Goal: Information Seeking & Learning: Compare options

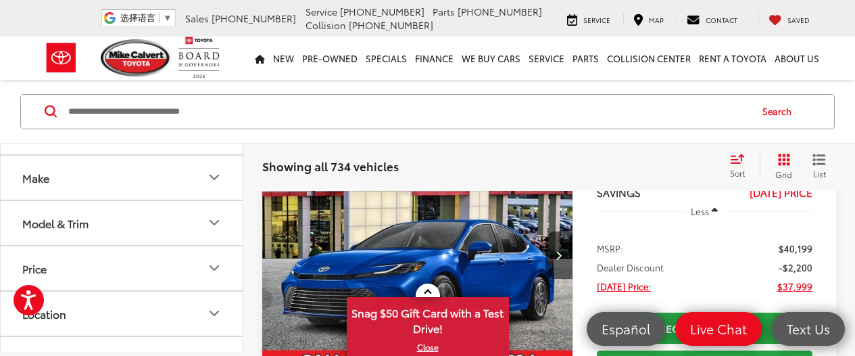
scroll to position [33, 0]
click at [183, 231] on button "Model & Trim" at bounding box center [122, 223] width 243 height 44
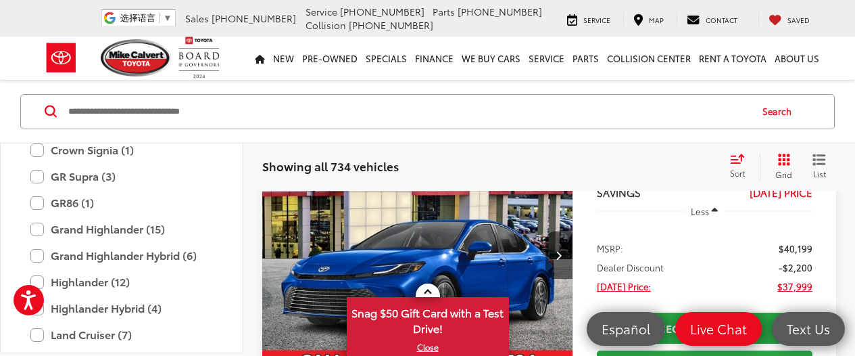
scroll to position [444, 0]
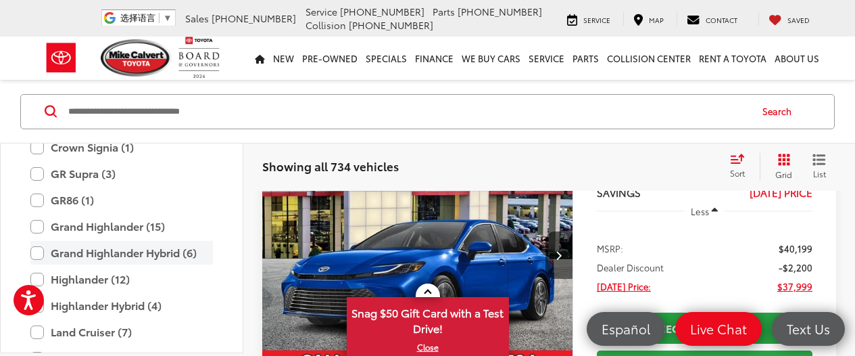
click at [95, 254] on label "Grand Highlander Hybrid (6)" at bounding box center [121, 253] width 183 height 24
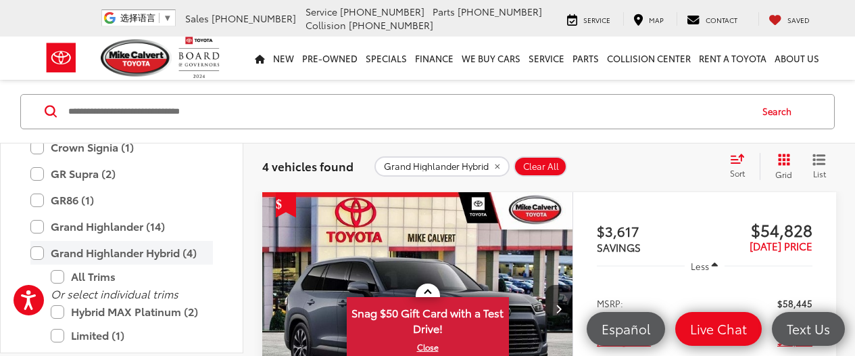
scroll to position [137, 0]
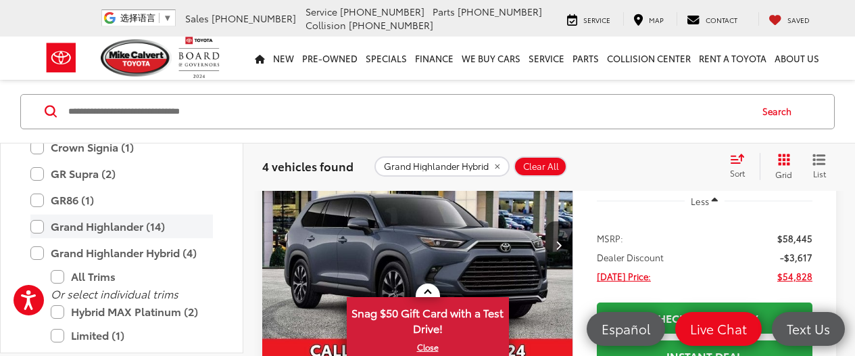
click at [61, 225] on label "Grand Highlander (14)" at bounding box center [121, 226] width 183 height 24
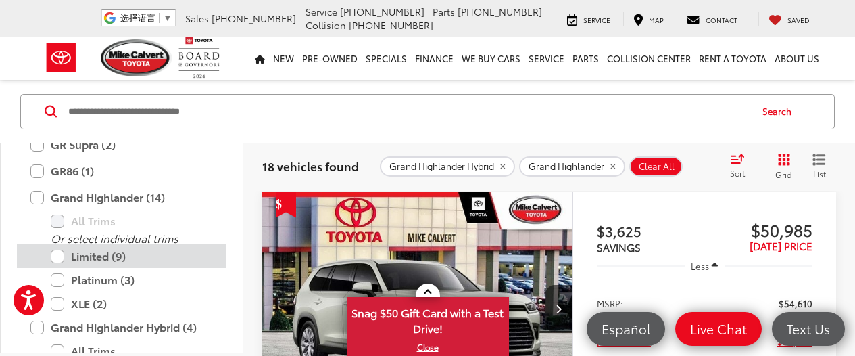
scroll to position [477, 0]
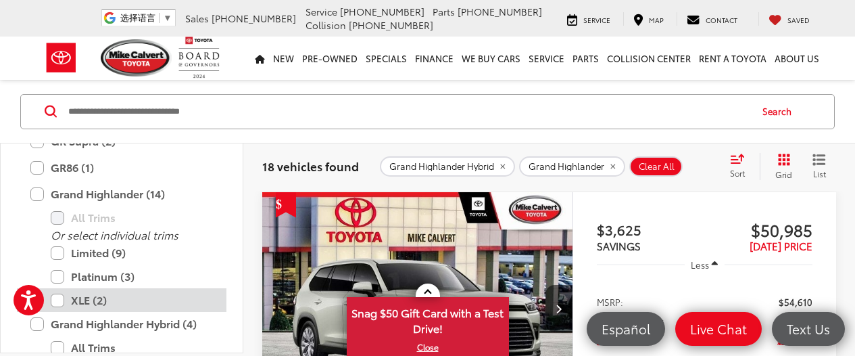
click at [87, 297] on label "XLE (2)" at bounding box center [132, 300] width 162 height 24
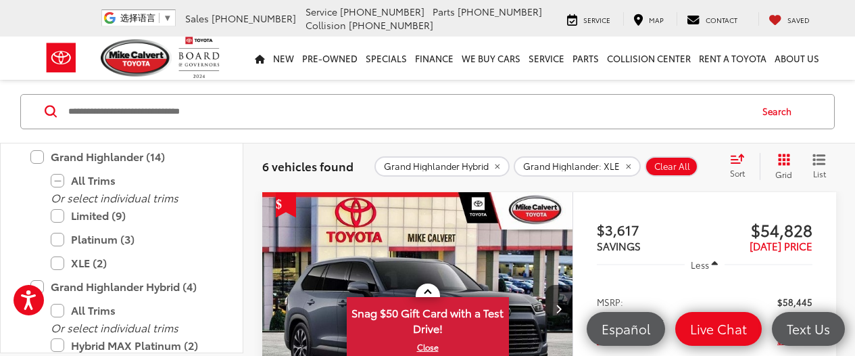
scroll to position [514, 0]
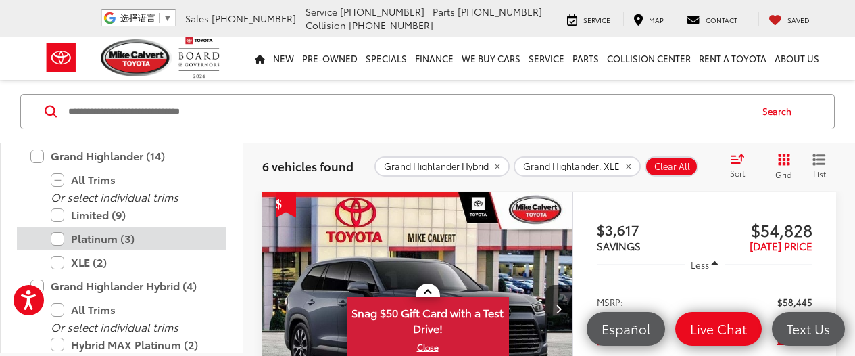
click at [59, 239] on label "Platinum (3)" at bounding box center [132, 238] width 162 height 24
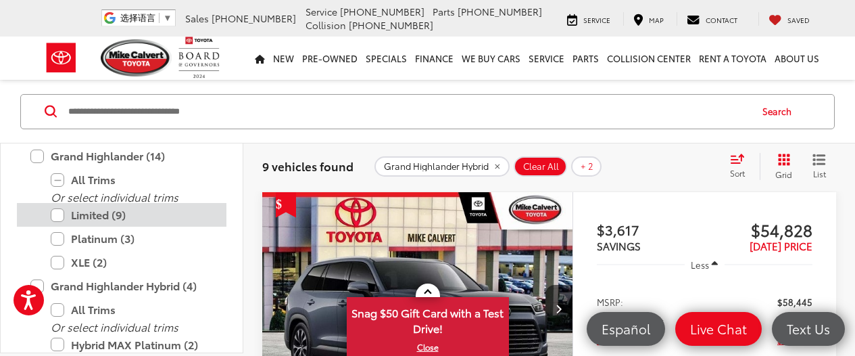
click at [57, 218] on label "Limited (9)" at bounding box center [132, 215] width 162 height 24
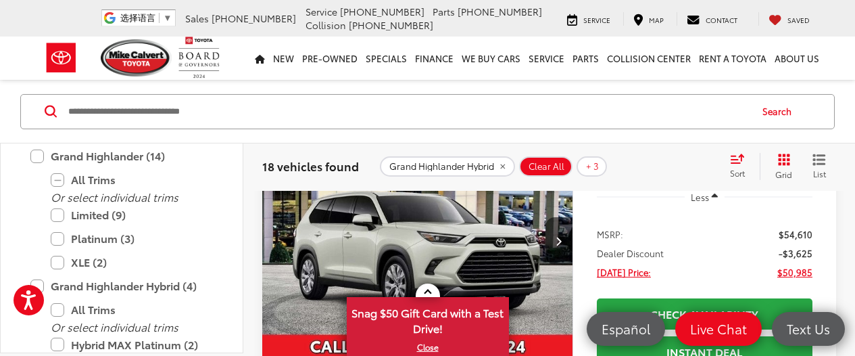
scroll to position [142, 0]
click at [434, 245] on img "2025 Toyota Grand Highlander Limited 0" at bounding box center [418, 241] width 312 height 234
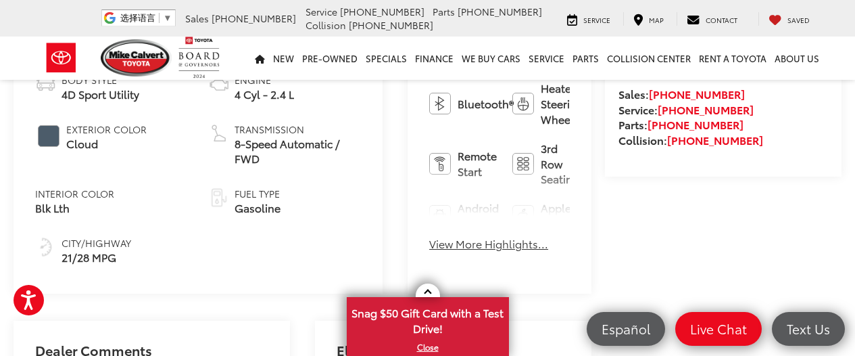
scroll to position [575, 0]
click at [429, 237] on button "View More Highlights..." at bounding box center [488, 245] width 119 height 16
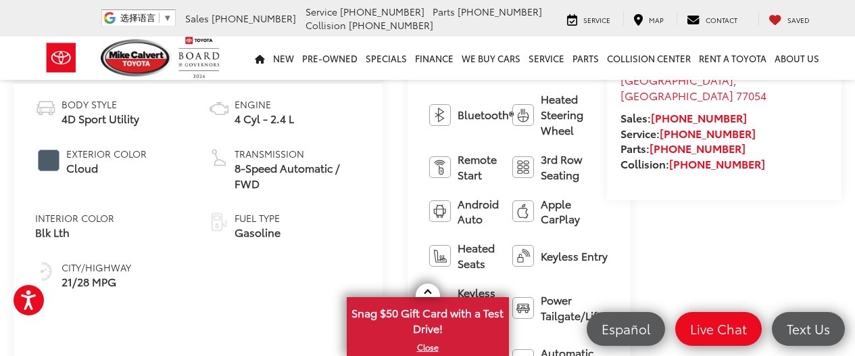
scroll to position [554, 0]
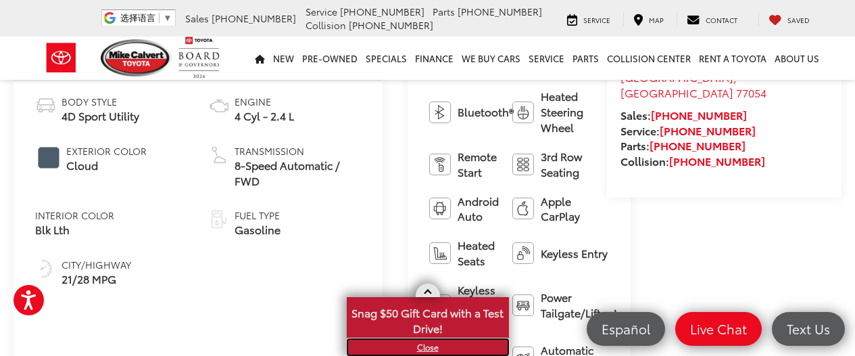
click at [429, 348] on link "X" at bounding box center [428, 346] width 160 height 15
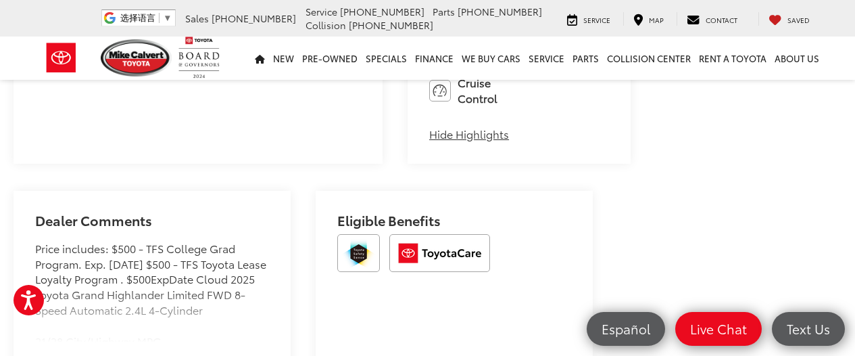
scroll to position [1150, 0]
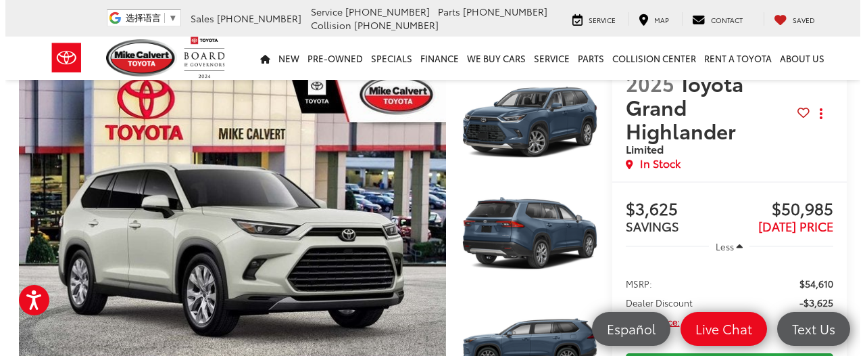
scroll to position [55, 0]
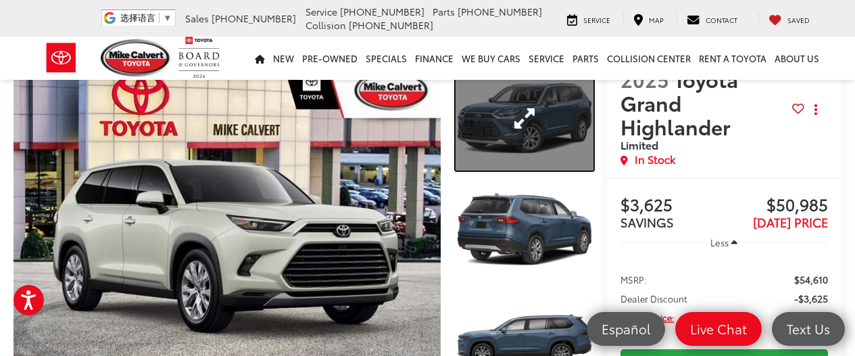
click at [495, 129] on link "Expand Photo 1" at bounding box center [525, 118] width 138 height 103
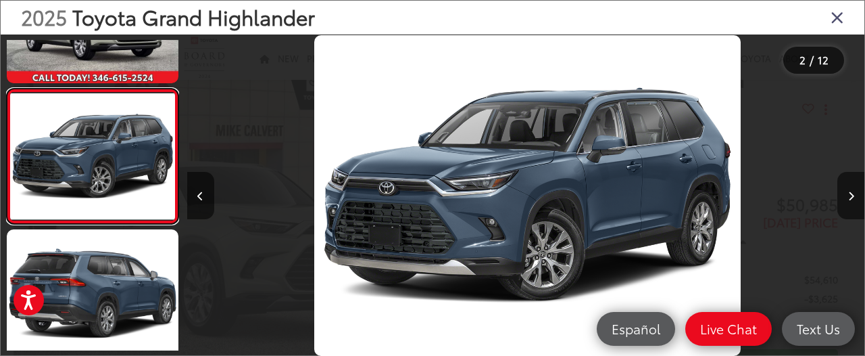
scroll to position [0, 677]
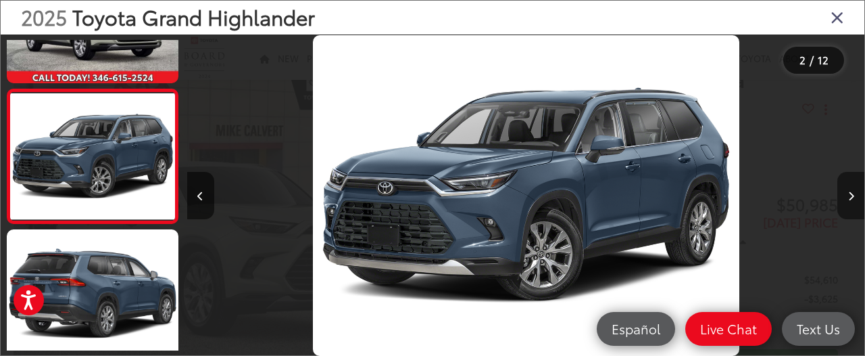
click at [854, 193] on button "Next image" at bounding box center [851, 195] width 27 height 47
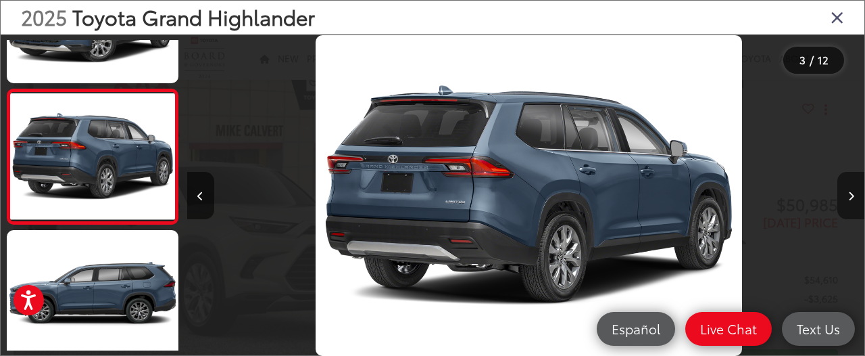
scroll to position [0, 1355]
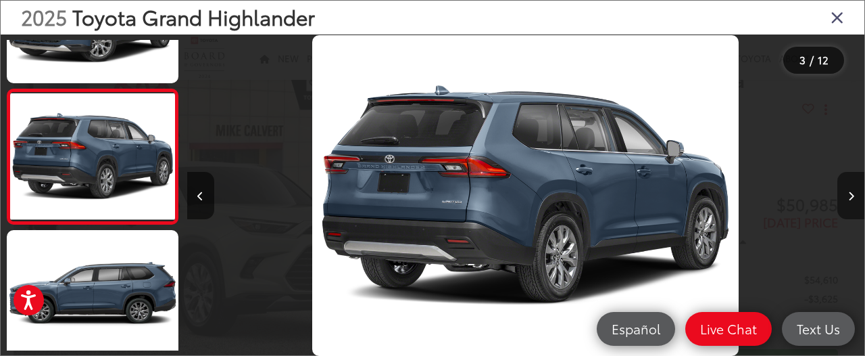
click at [854, 193] on button "Next image" at bounding box center [851, 195] width 27 height 47
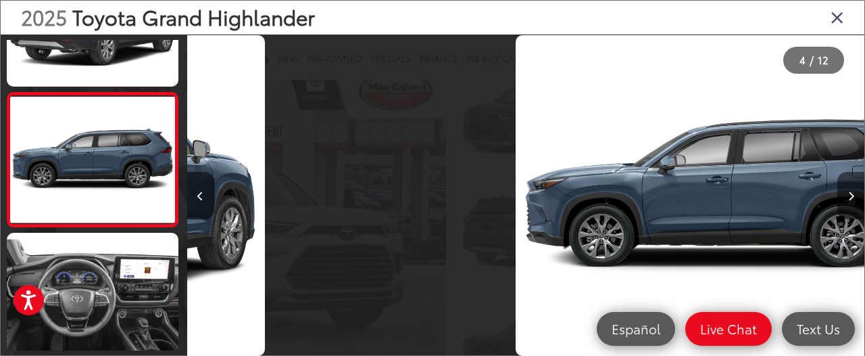
scroll to position [354, 0]
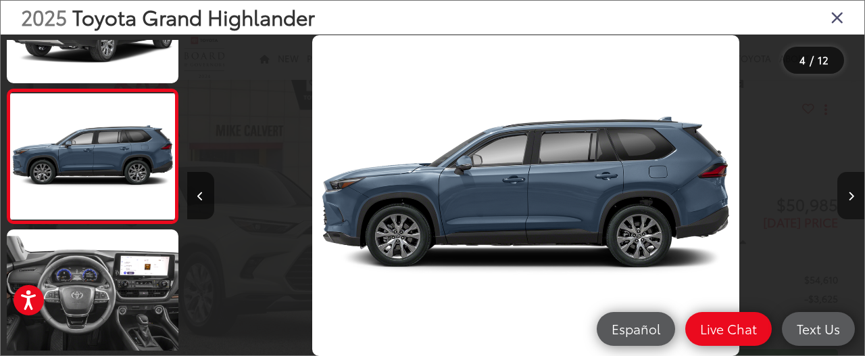
click at [854, 193] on button "Next image" at bounding box center [851, 195] width 27 height 47
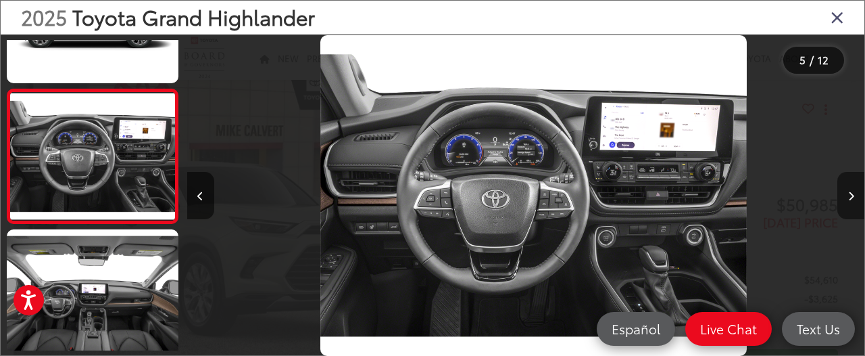
scroll to position [0, 2710]
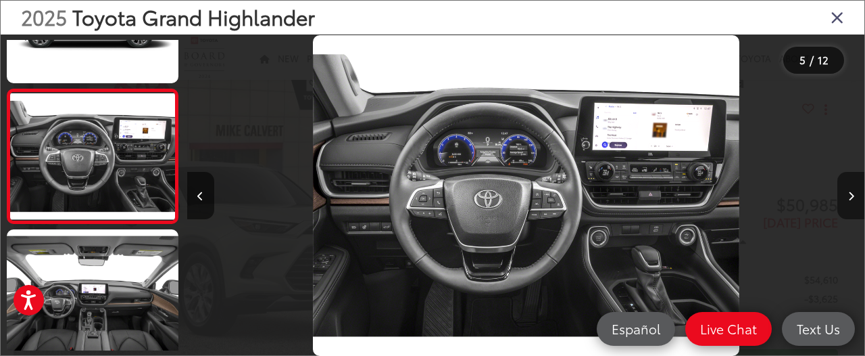
click at [854, 193] on button "Next image" at bounding box center [851, 195] width 27 height 47
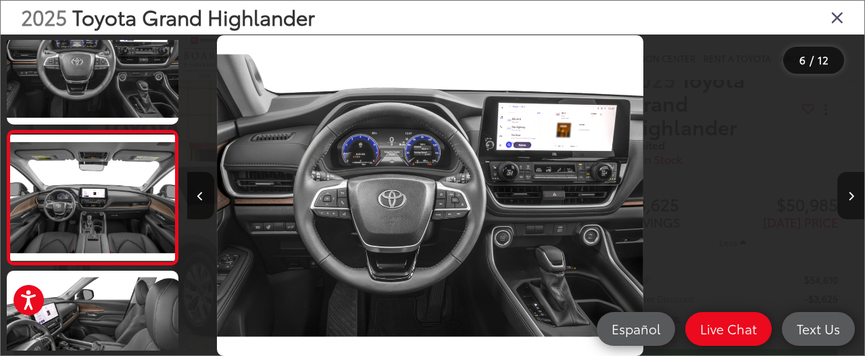
scroll to position [0, 0]
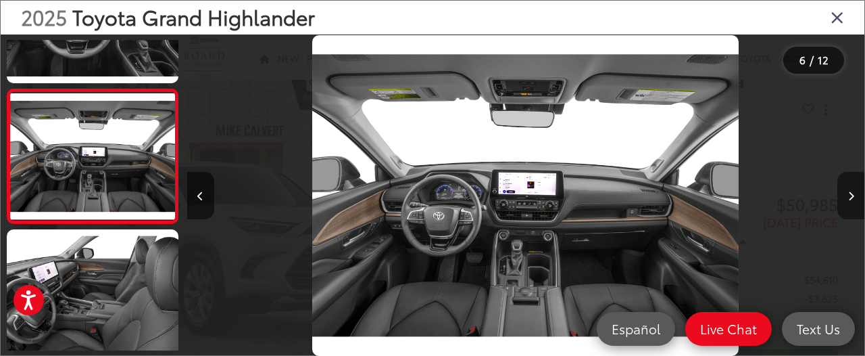
click at [854, 193] on button "Next image" at bounding box center [851, 195] width 27 height 47
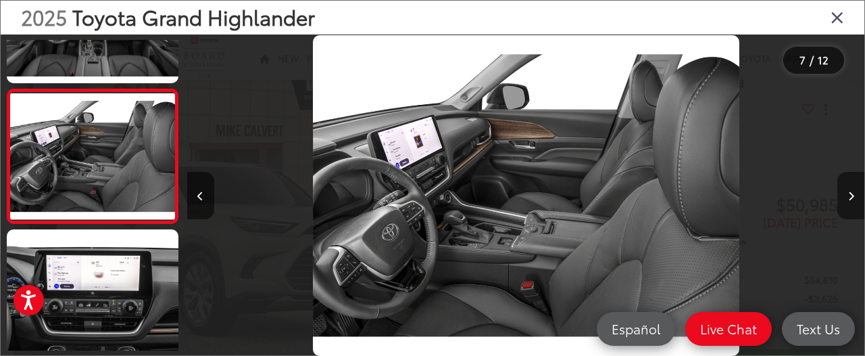
click at [854, 193] on button "Next image" at bounding box center [851, 195] width 27 height 47
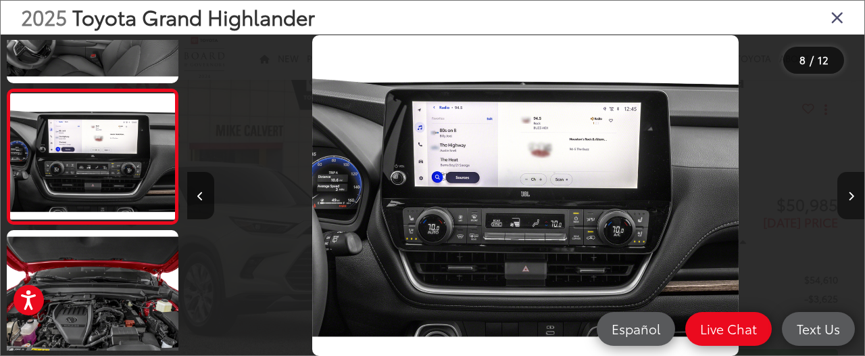
click at [854, 193] on button "Next image" at bounding box center [851, 195] width 27 height 47
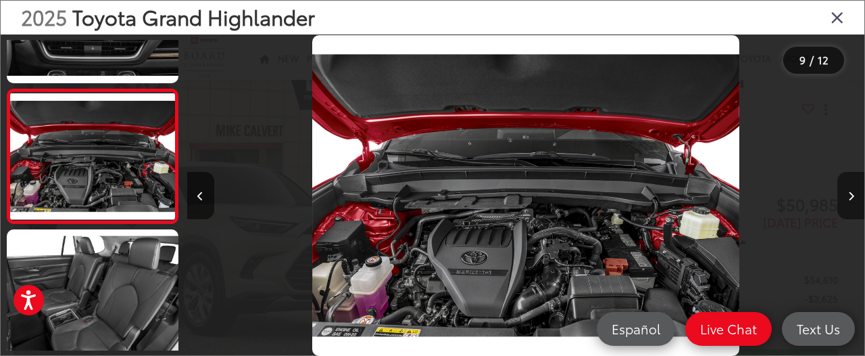
click at [854, 193] on button "Next image" at bounding box center [851, 195] width 27 height 47
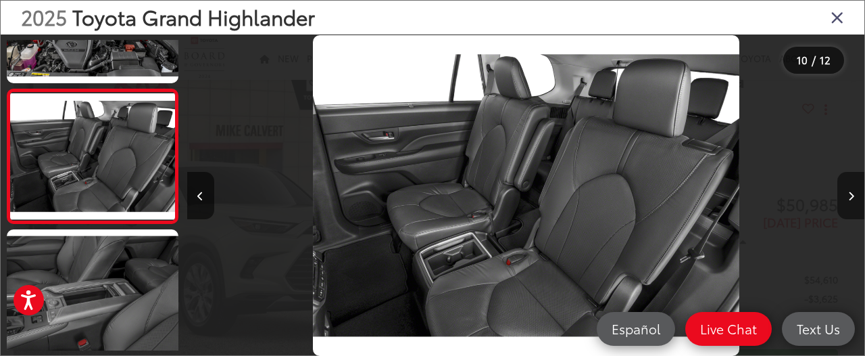
click at [854, 193] on button "Next image" at bounding box center [851, 195] width 27 height 47
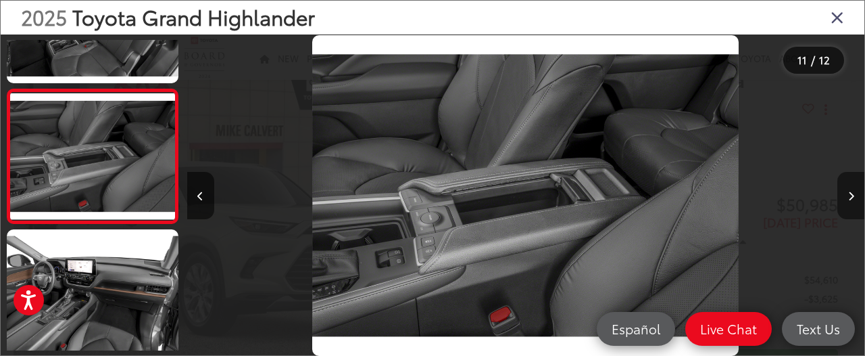
click at [854, 200] on button "Next image" at bounding box center [851, 195] width 27 height 47
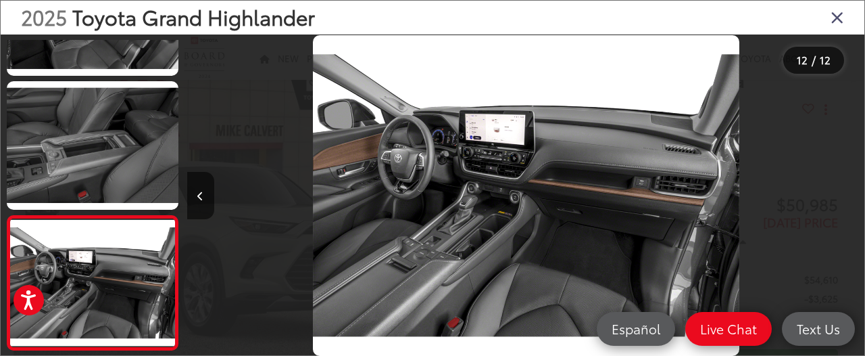
click at [838, 19] on icon "Close gallery" at bounding box center [838, 17] width 14 height 18
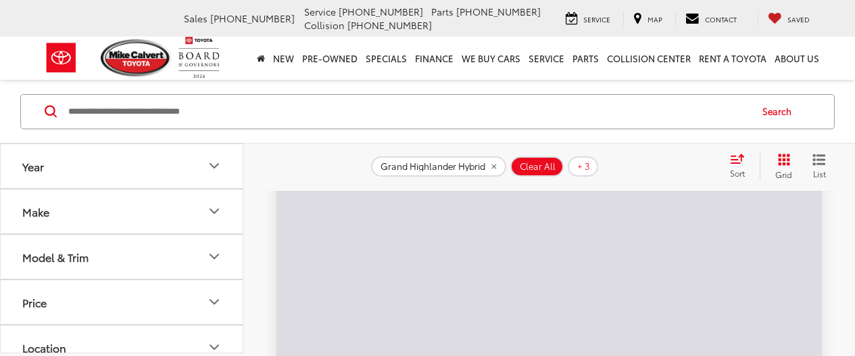
scroll to position [74, 0]
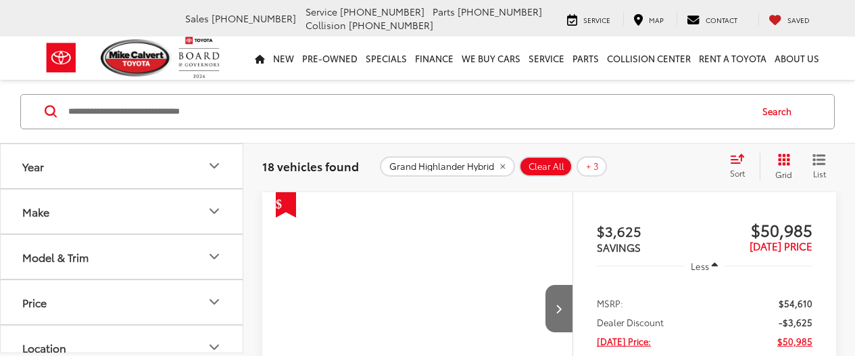
click at [345, 192] on img "2025 Toyota Grand Highlander Limited 0" at bounding box center [418, 309] width 312 height 234
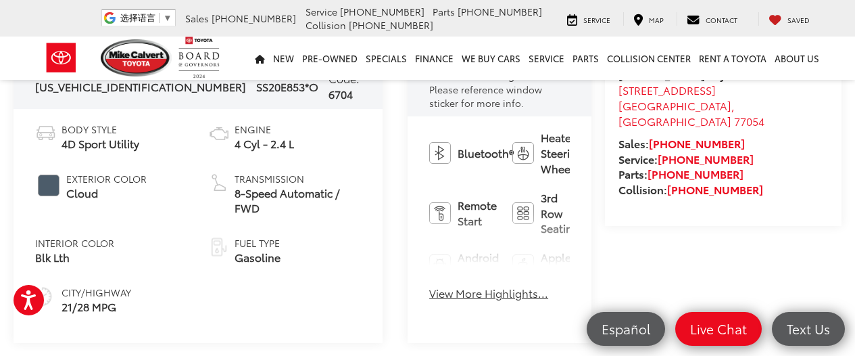
scroll to position [533, 0]
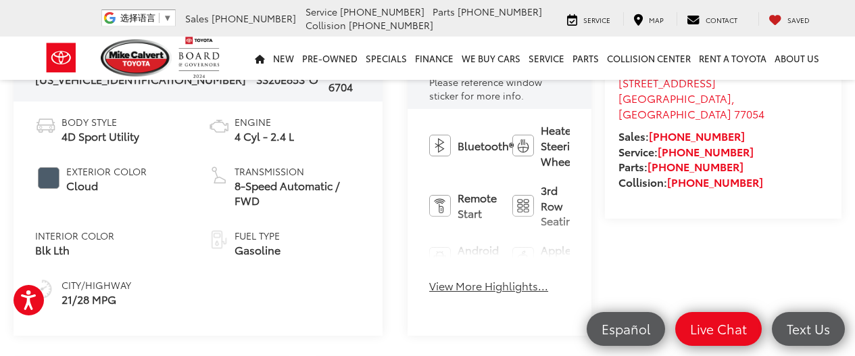
click at [429, 278] on button "View More Highlights..." at bounding box center [488, 286] width 119 height 16
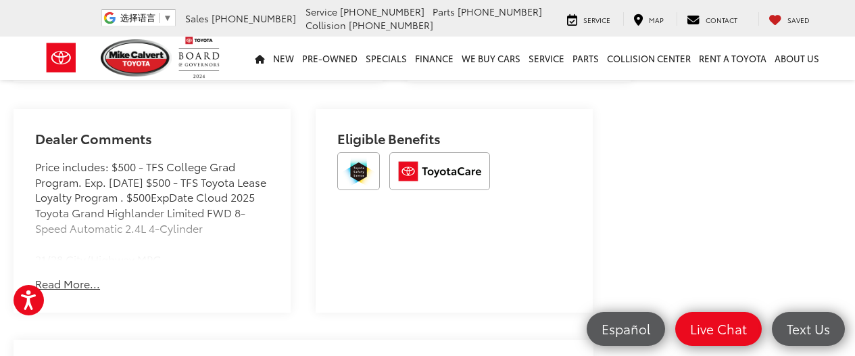
scroll to position [1242, 0]
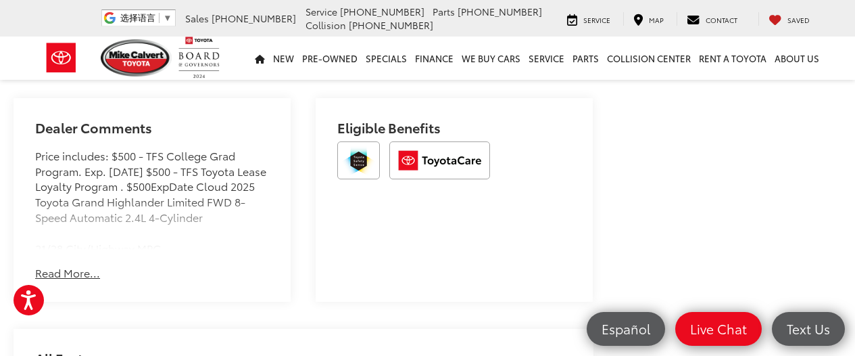
click at [64, 265] on button "Read More..." at bounding box center [67, 273] width 65 height 16
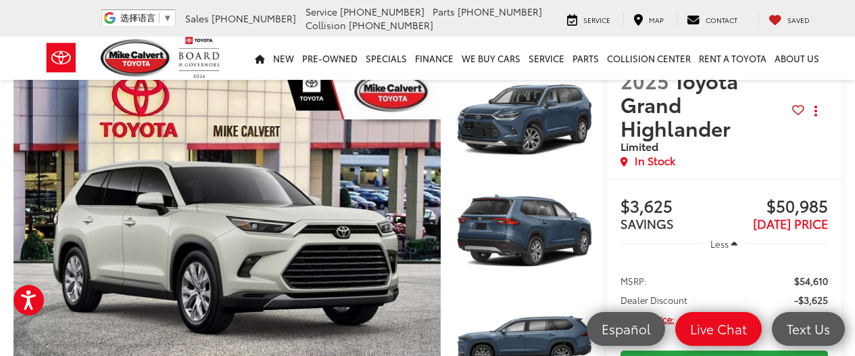
scroll to position [0, 0]
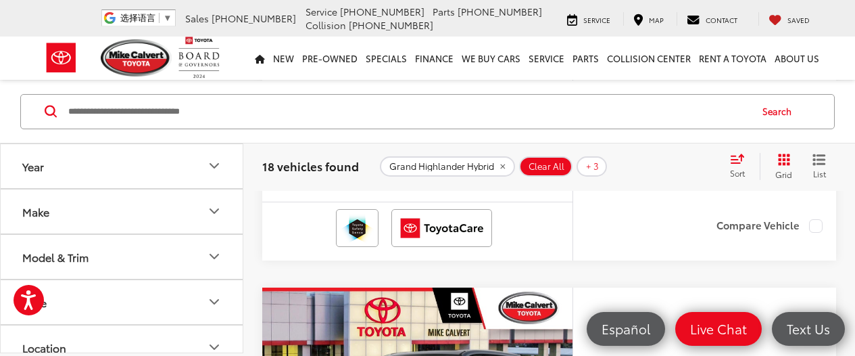
scroll to position [1778, 0]
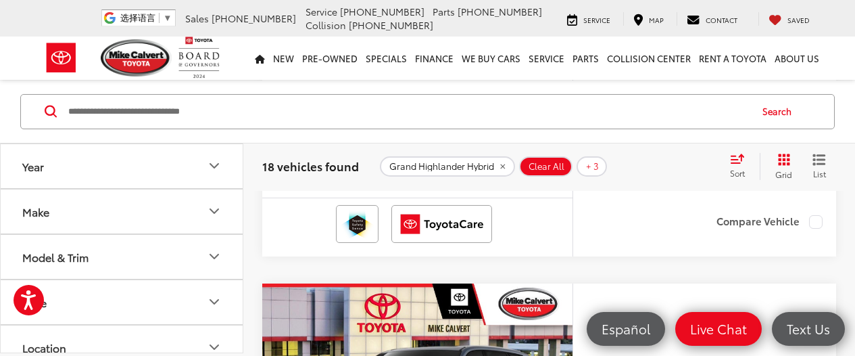
click at [183, 257] on button "Model & Trim" at bounding box center [122, 256] width 243 height 44
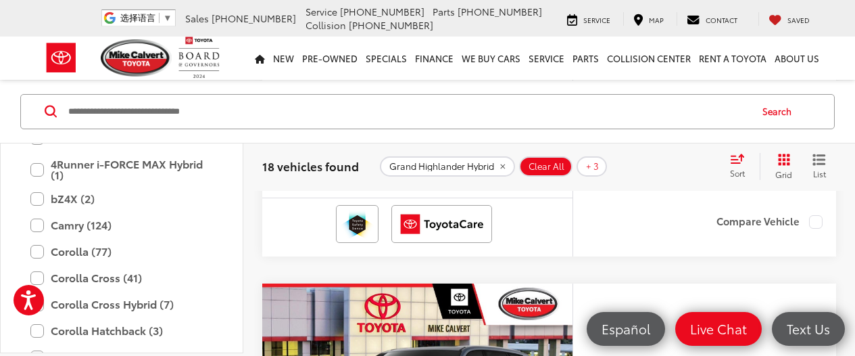
scroll to position [193, 0]
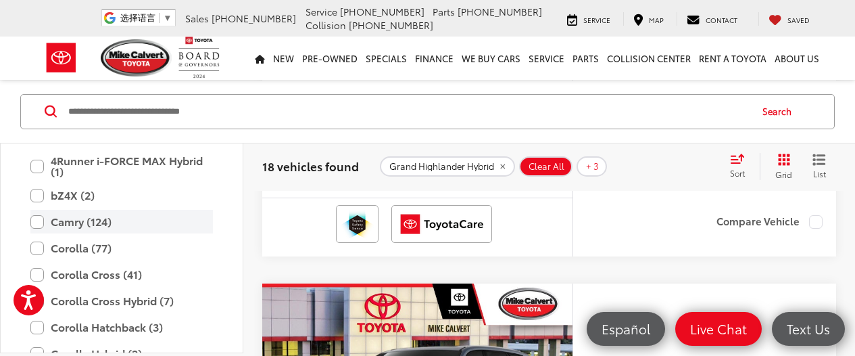
click at [104, 224] on label "Camry (124)" at bounding box center [121, 222] width 183 height 24
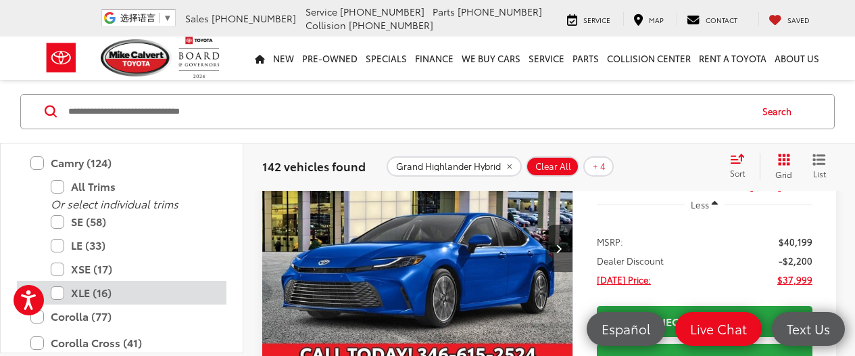
scroll to position [234, 0]
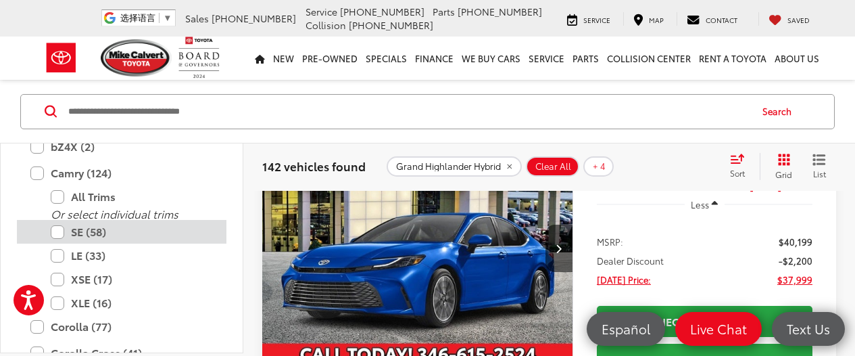
click at [101, 233] on label "SE (58)" at bounding box center [132, 232] width 162 height 24
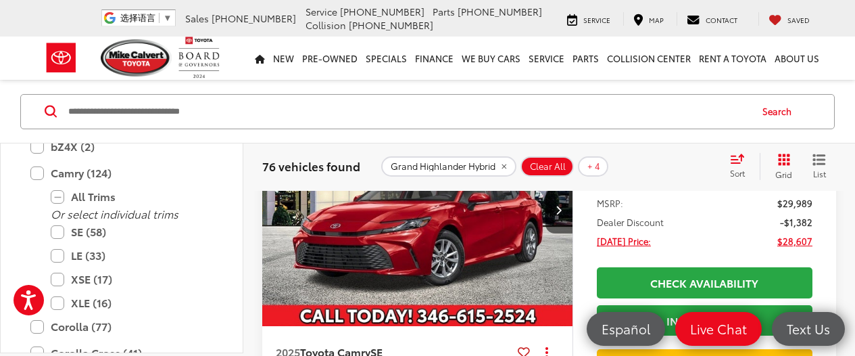
scroll to position [174, 0]
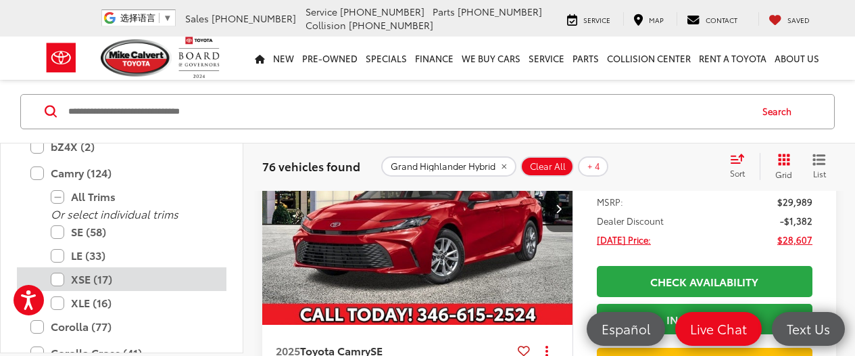
click at [93, 282] on label "XSE (17)" at bounding box center [132, 279] width 162 height 24
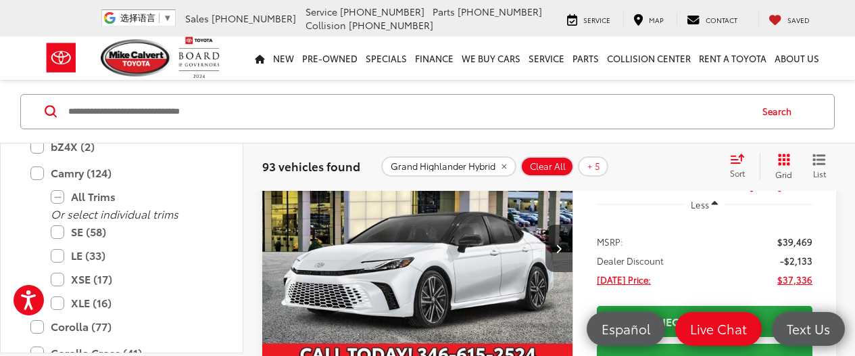
scroll to position [136, 0]
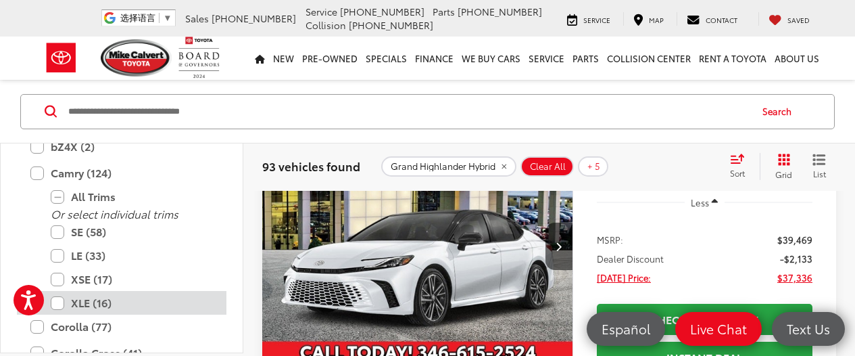
click at [59, 301] on label "XLE (16)" at bounding box center [132, 303] width 162 height 24
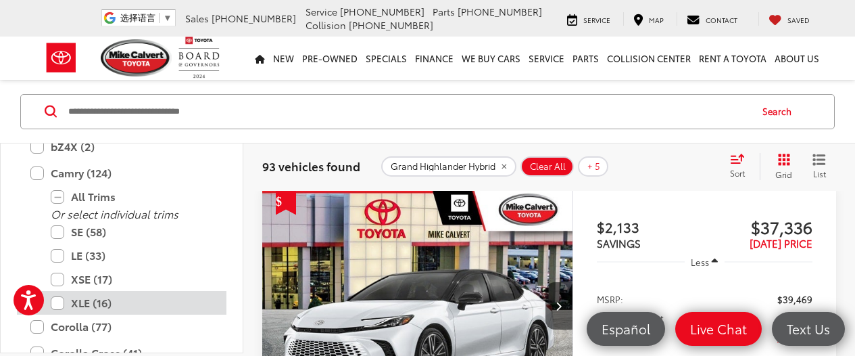
scroll to position [74, 0]
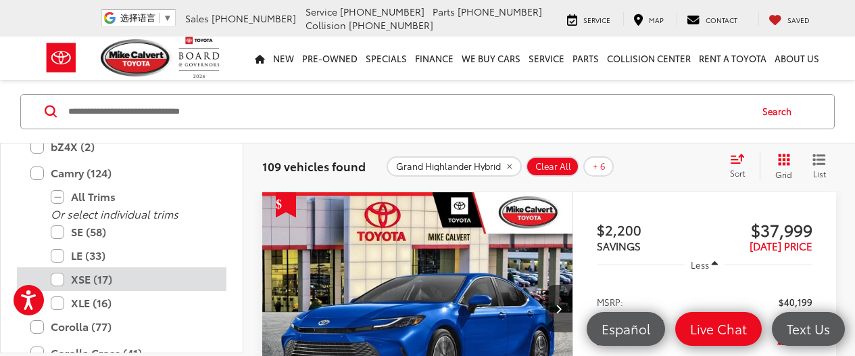
click at [59, 276] on label "XSE (17)" at bounding box center [132, 279] width 162 height 24
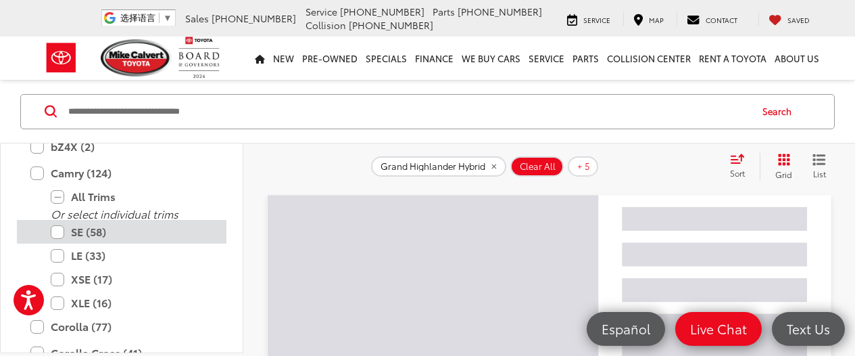
click at [59, 231] on label "SE (58)" at bounding box center [132, 232] width 162 height 24
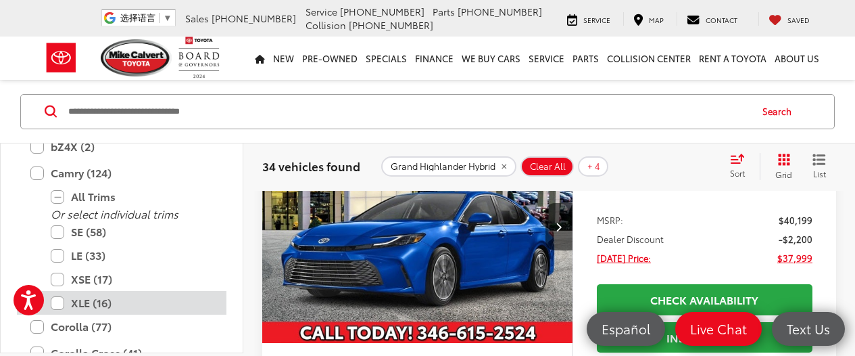
scroll to position [158, 0]
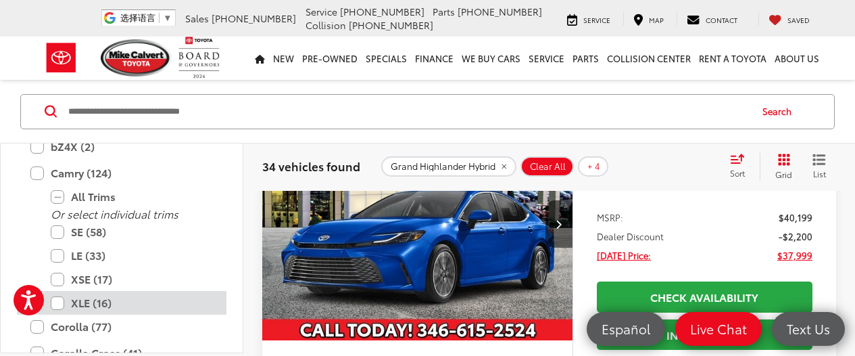
click at [59, 304] on label "XLE (16)" at bounding box center [132, 303] width 162 height 24
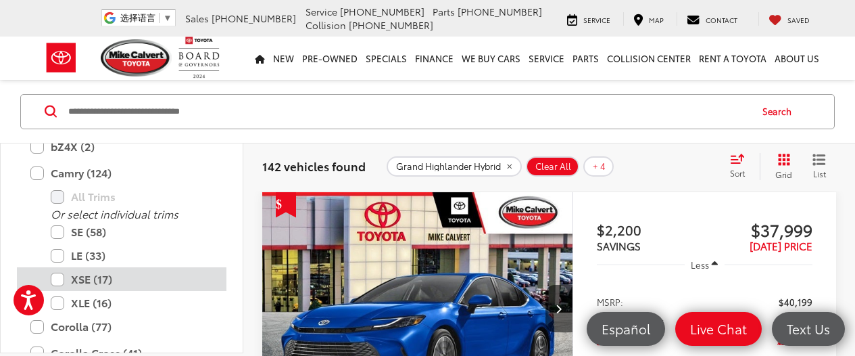
click at [62, 281] on label "XSE (17)" at bounding box center [132, 279] width 162 height 24
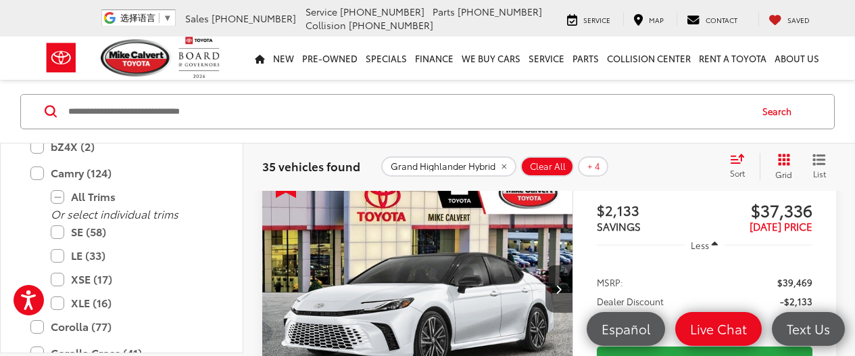
scroll to position [97, 0]
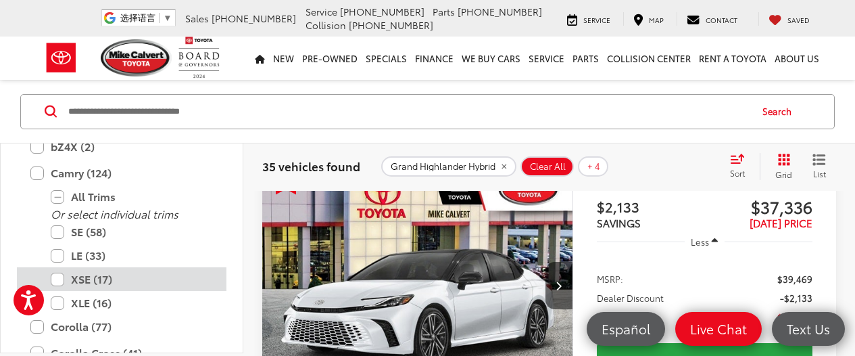
click at [57, 278] on label "XSE (17)" at bounding box center [132, 279] width 162 height 24
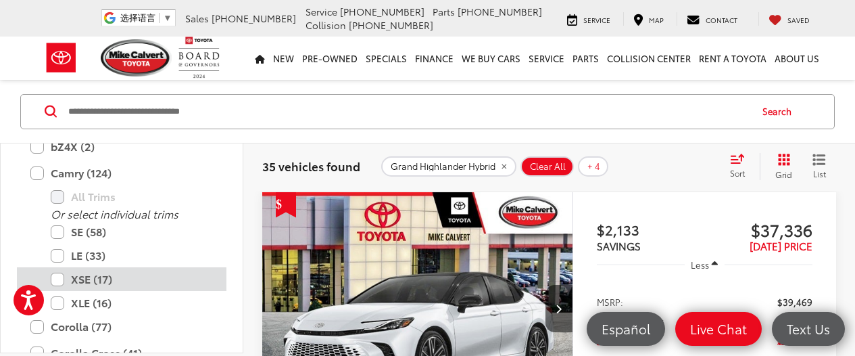
scroll to position [74, 0]
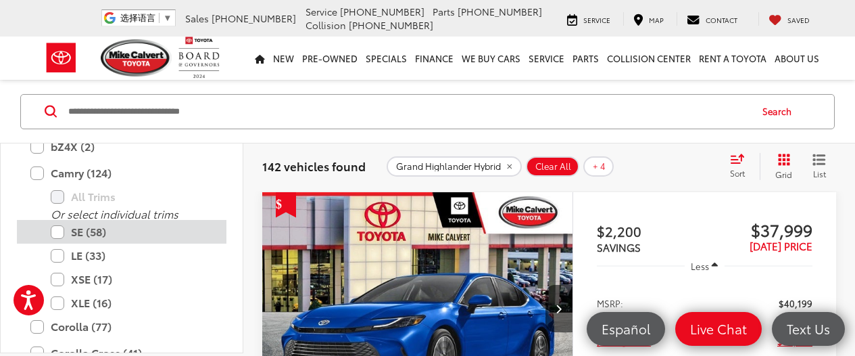
click at [57, 234] on label "SE (58)" at bounding box center [132, 232] width 162 height 24
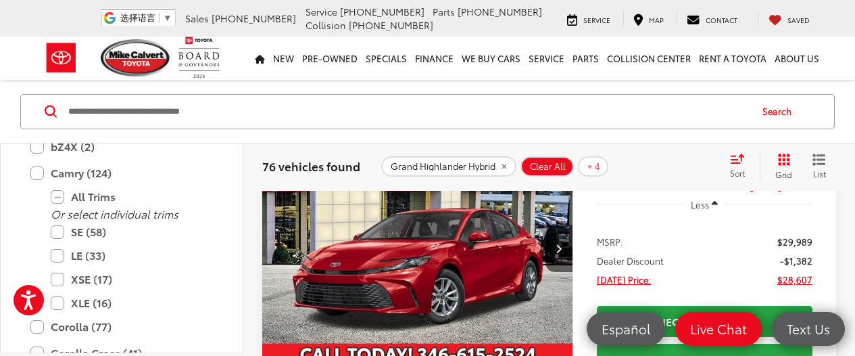
scroll to position [135, 0]
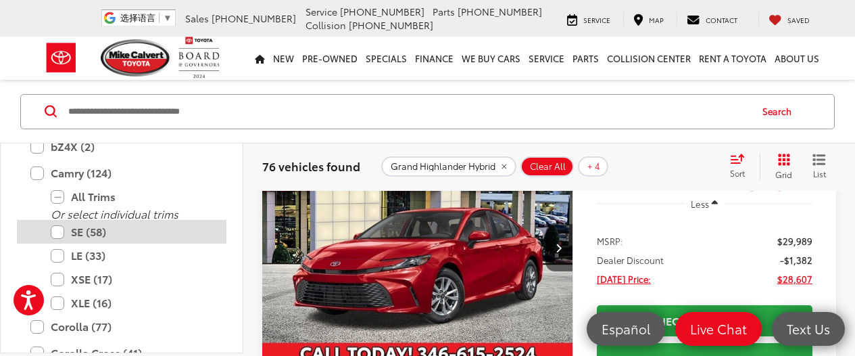
click at [59, 233] on label "SE (58)" at bounding box center [132, 232] width 162 height 24
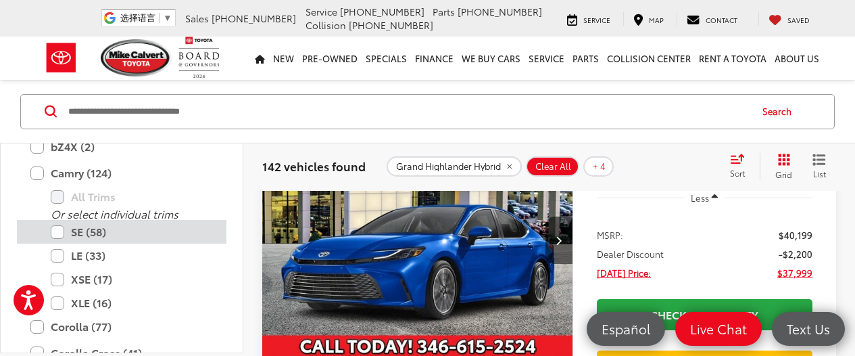
scroll to position [143, 0]
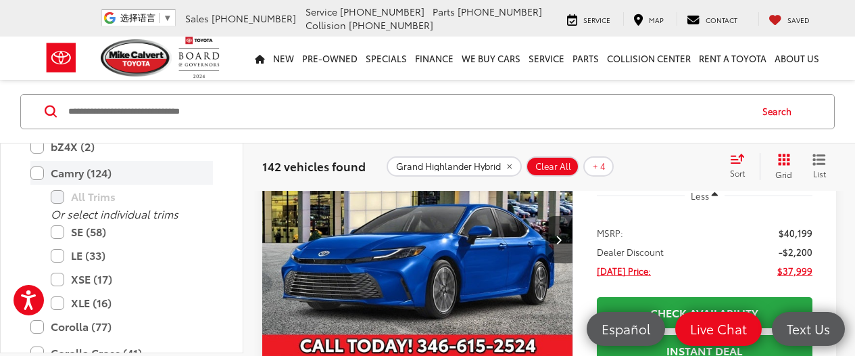
click at [38, 172] on label "Camry (124)" at bounding box center [121, 173] width 183 height 24
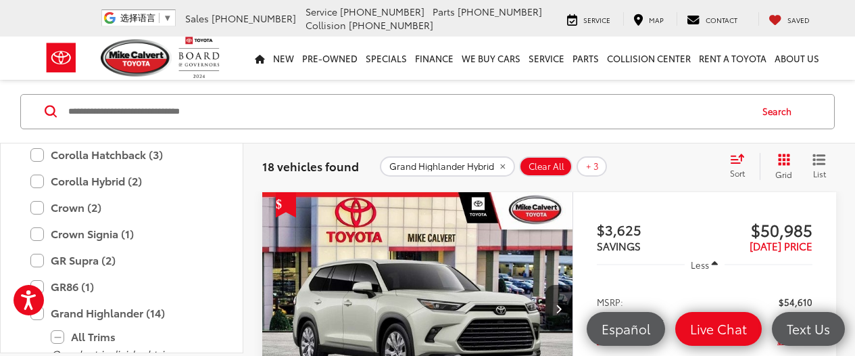
scroll to position [359, 0]
click at [39, 205] on label "Crown (2)" at bounding box center [121, 206] width 183 height 24
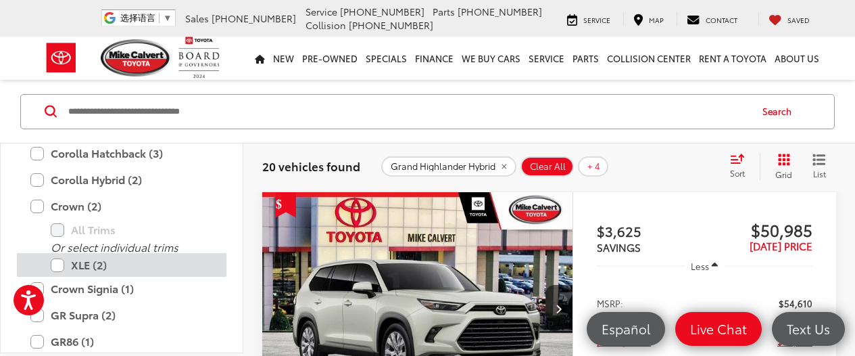
click at [83, 263] on label "XLE (2)" at bounding box center [132, 265] width 162 height 24
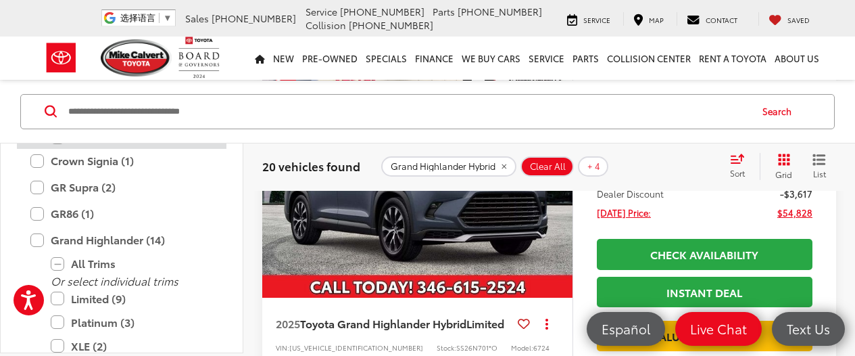
scroll to position [491, 0]
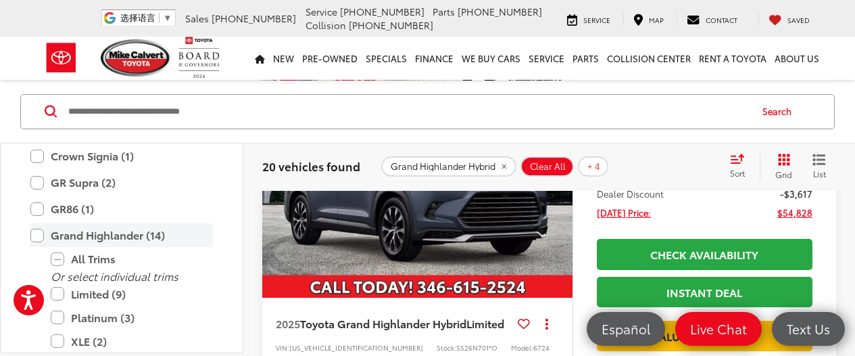
click at [37, 236] on label "Grand Highlander (14)" at bounding box center [121, 235] width 183 height 24
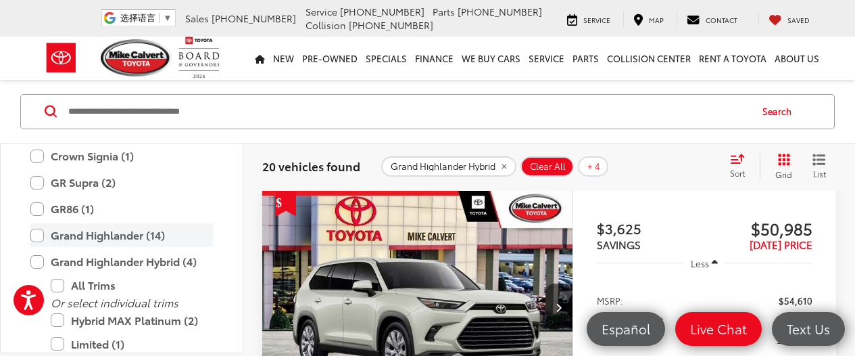
scroll to position [74, 0]
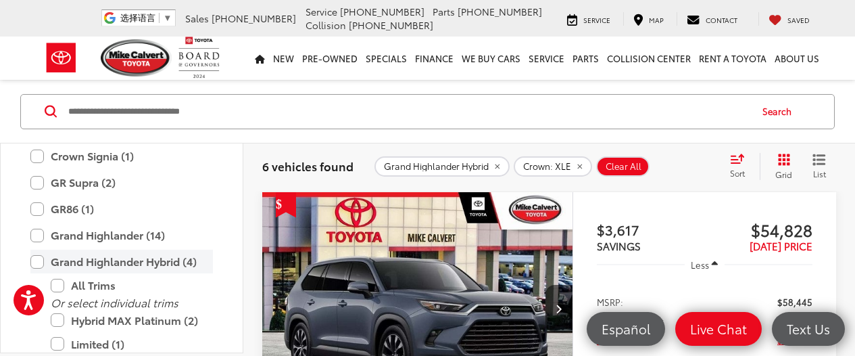
click at [41, 258] on label "Grand Highlander Hybrid (4)" at bounding box center [121, 261] width 183 height 24
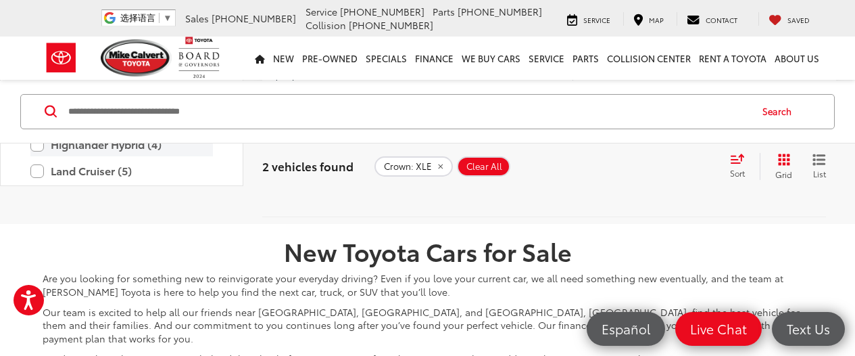
scroll to position [443, 0]
click at [38, 126] on label "Highlander (10)" at bounding box center [121, 114] width 183 height 24
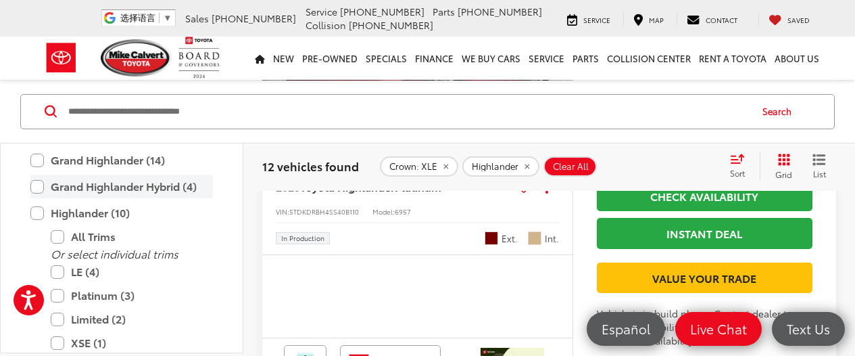
scroll to position [512, 0]
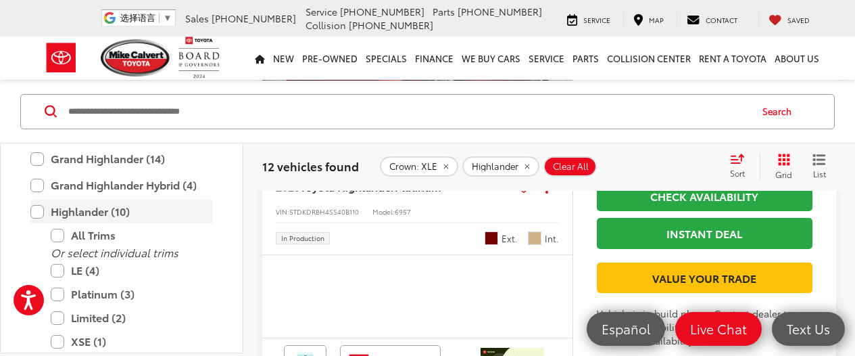
click at [34, 211] on label "Highlander (10)" at bounding box center [121, 211] width 183 height 24
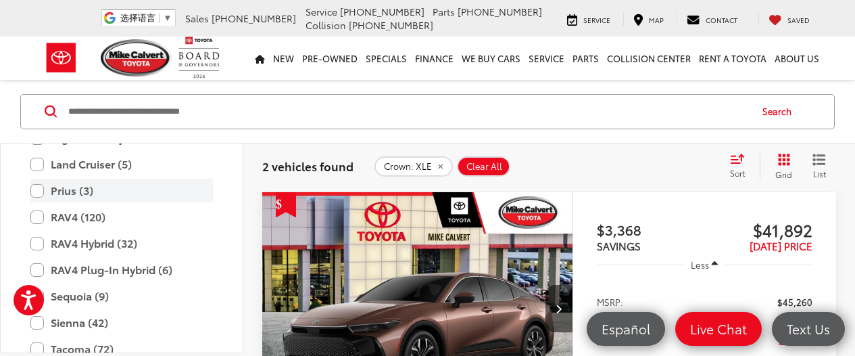
scroll to position [614, 0]
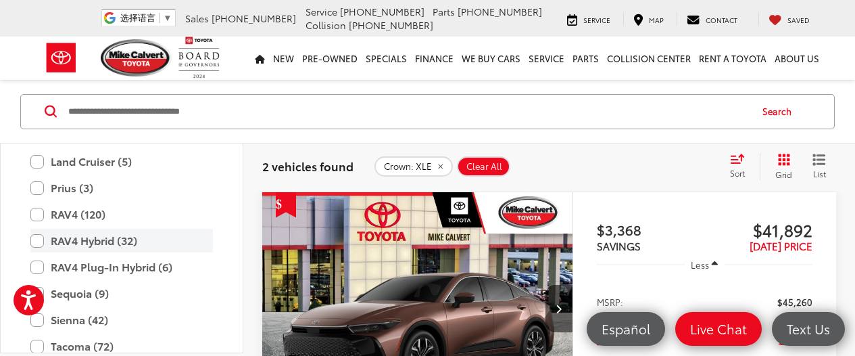
click at [40, 240] on label "RAV4 Hybrid (32)" at bounding box center [121, 240] width 183 height 24
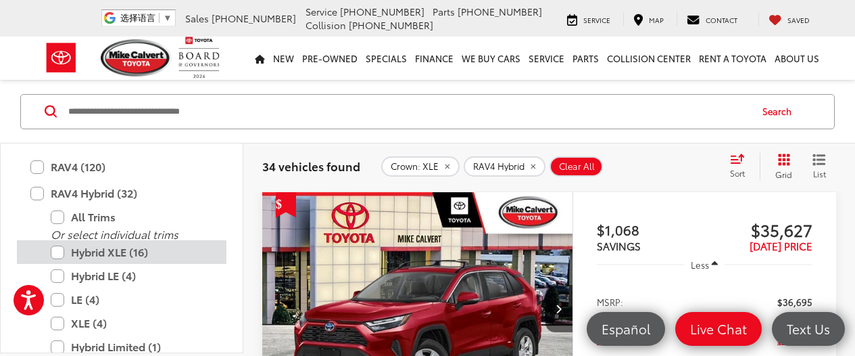
scroll to position [685, 0]
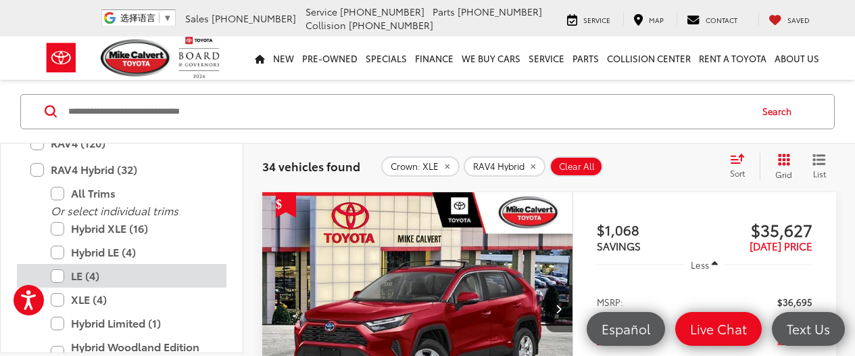
click at [57, 274] on label "LE (4)" at bounding box center [132, 276] width 162 height 24
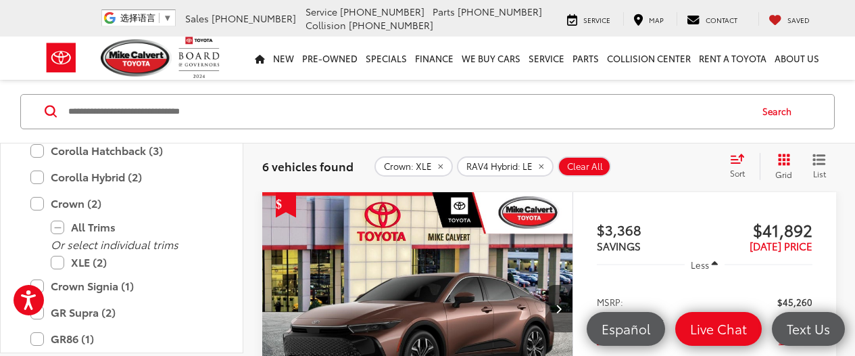
scroll to position [360, 0]
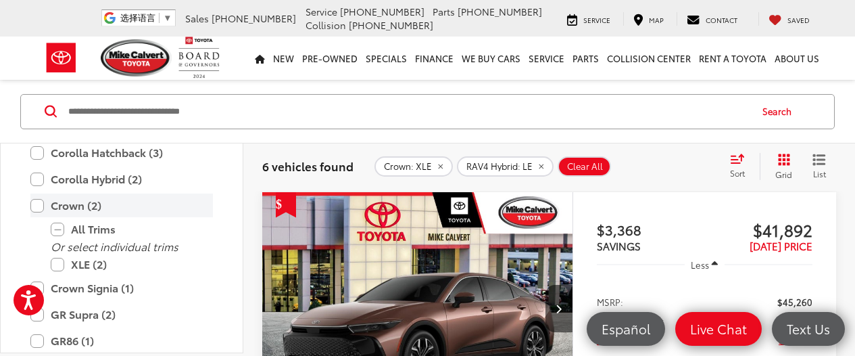
click at [37, 203] on label "Crown (2)" at bounding box center [121, 205] width 183 height 24
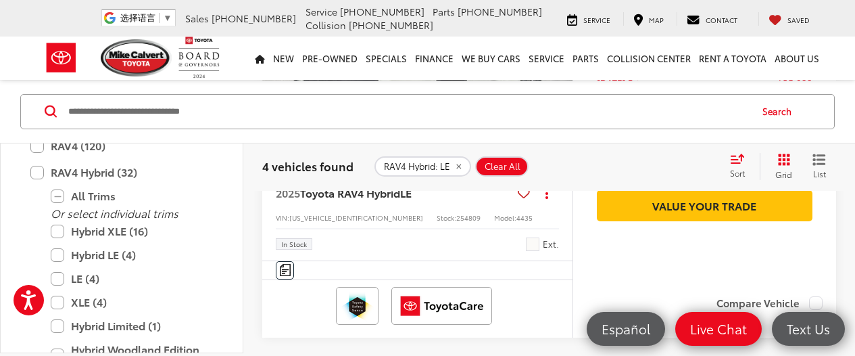
scroll to position [685, 0]
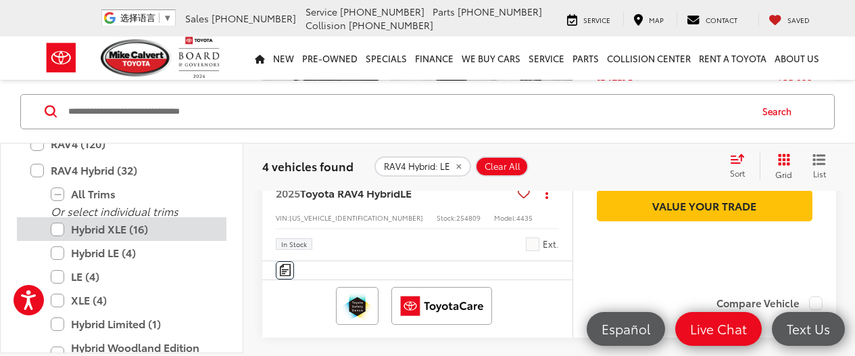
click at [62, 228] on label "Hybrid XLE (16)" at bounding box center [132, 229] width 162 height 24
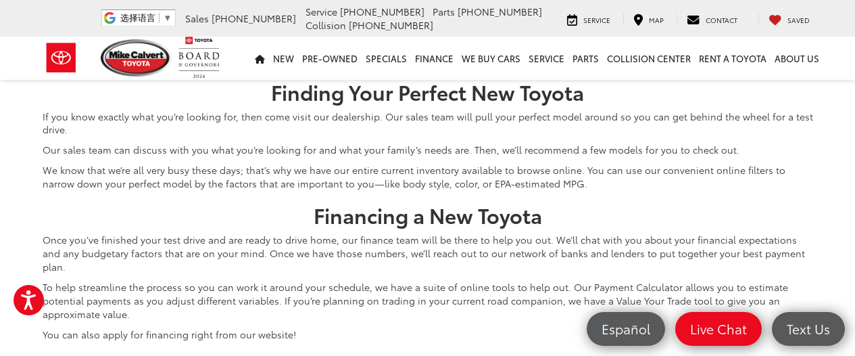
scroll to position [6217, 0]
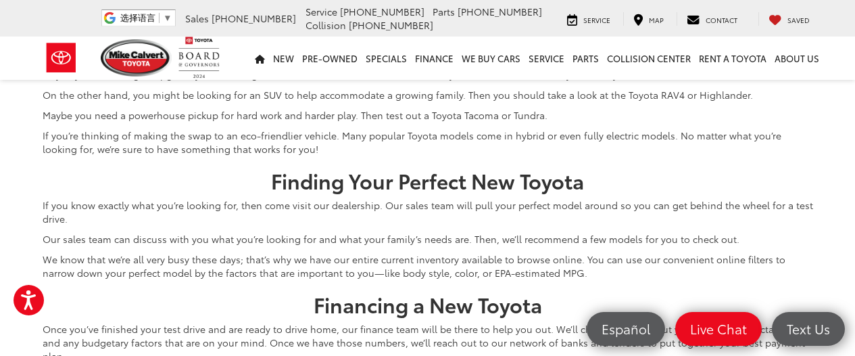
scroll to position [4158, 0]
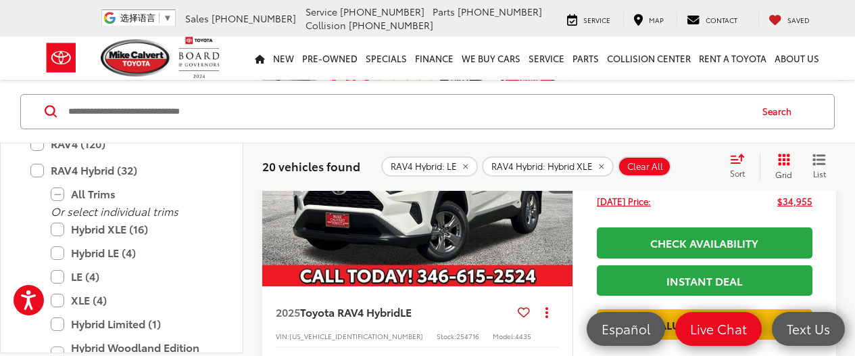
scroll to position [213, 0]
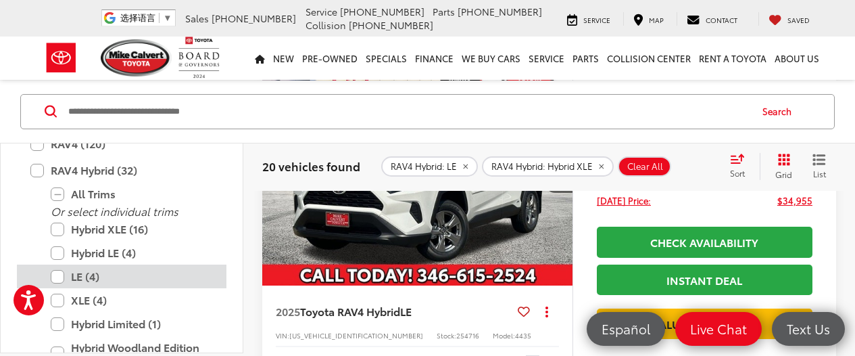
click at [60, 274] on label "LE (4)" at bounding box center [132, 276] width 162 height 24
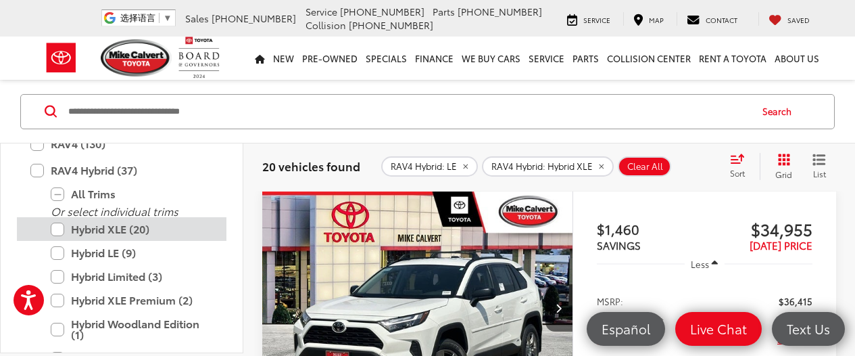
scroll to position [74, 0]
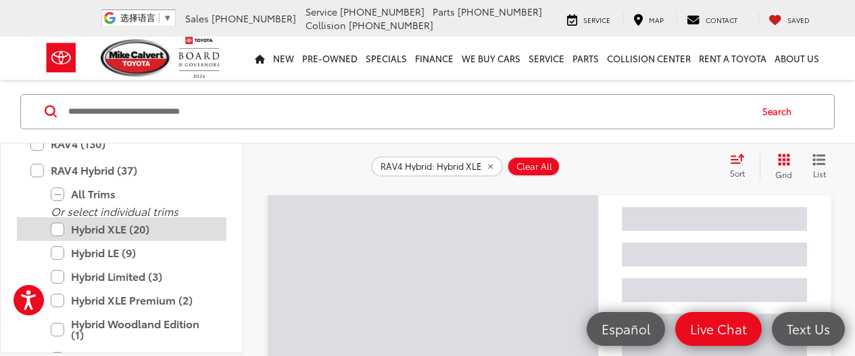
click at [59, 225] on label "Hybrid XLE (20)" at bounding box center [132, 229] width 162 height 24
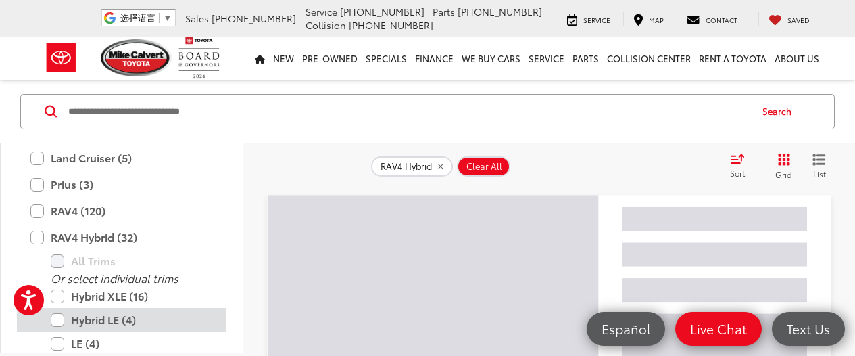
scroll to position [616, 0]
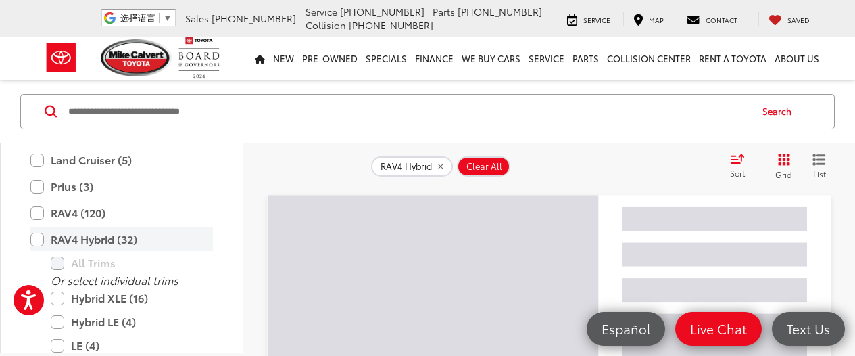
click at [39, 238] on label "RAV4 Hybrid (32)" at bounding box center [121, 239] width 183 height 24
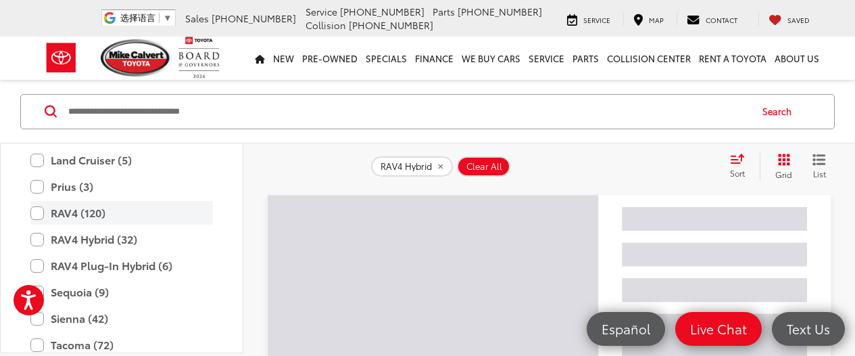
click at [71, 215] on label "RAV4 (120)" at bounding box center [121, 213] width 183 height 24
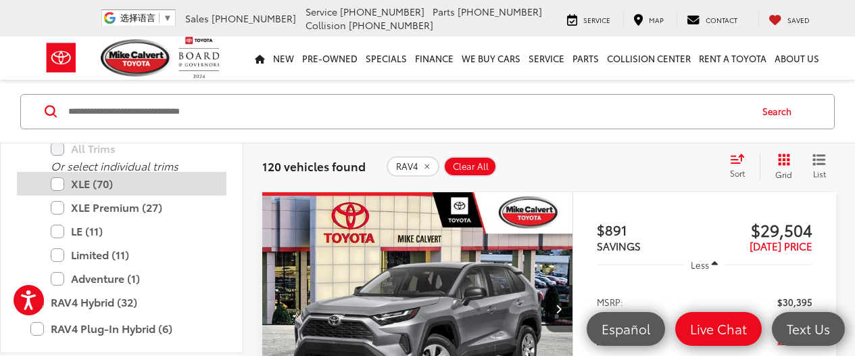
scroll to position [704, 0]
click at [59, 184] on label "XLE (70)" at bounding box center [132, 183] width 162 height 24
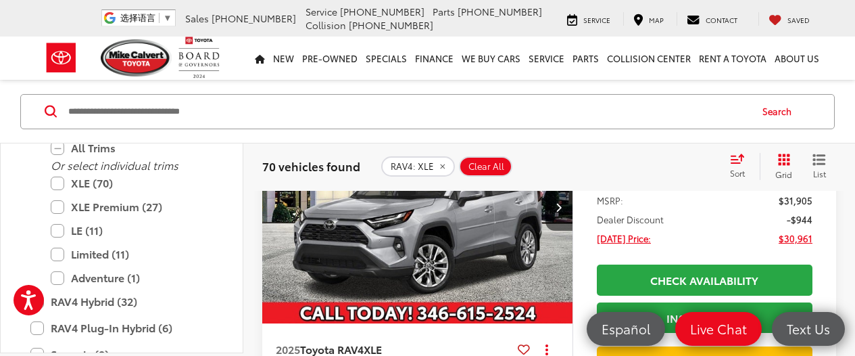
scroll to position [658, 0]
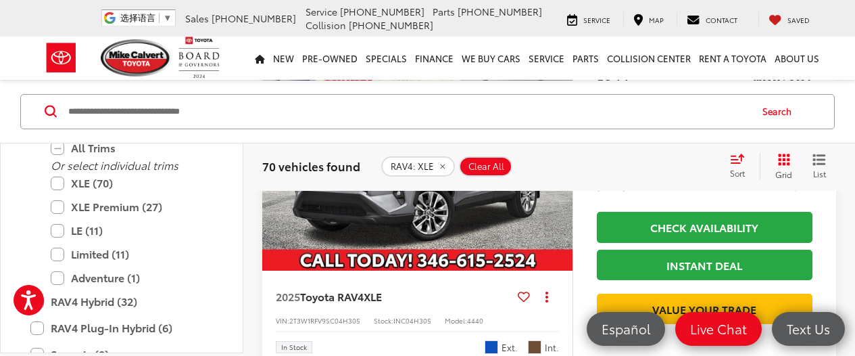
click at [470, 224] on img "2025 Toyota RAV4 XLE 0" at bounding box center [418, 154] width 312 height 234
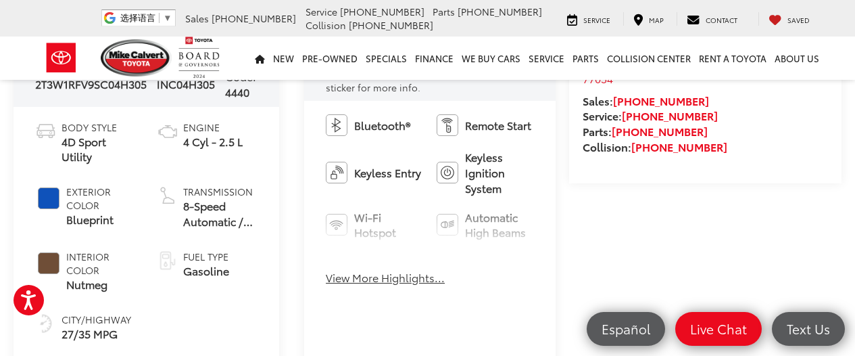
scroll to position [508, 0]
click at [391, 278] on button "View More Highlights..." at bounding box center [385, 277] width 119 height 16
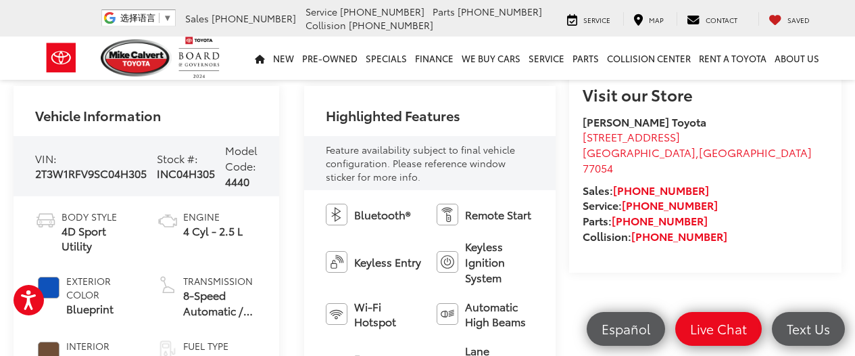
scroll to position [419, 0]
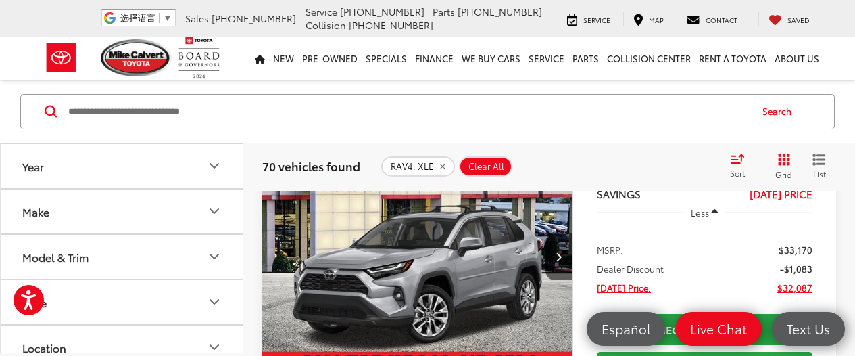
scroll to position [128, 0]
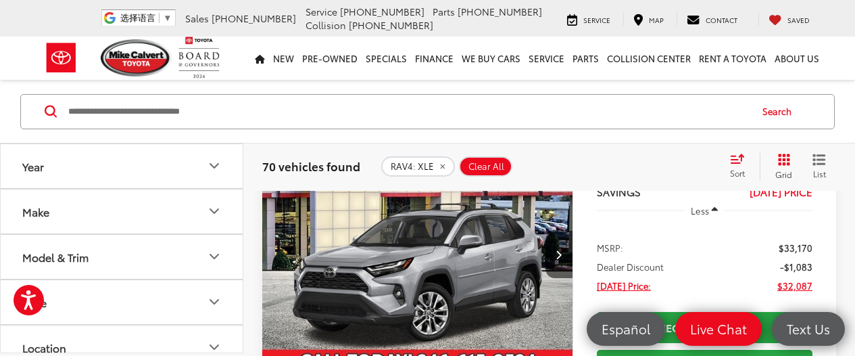
click at [820, 164] on icon "List View" at bounding box center [820, 159] width 14 height 12
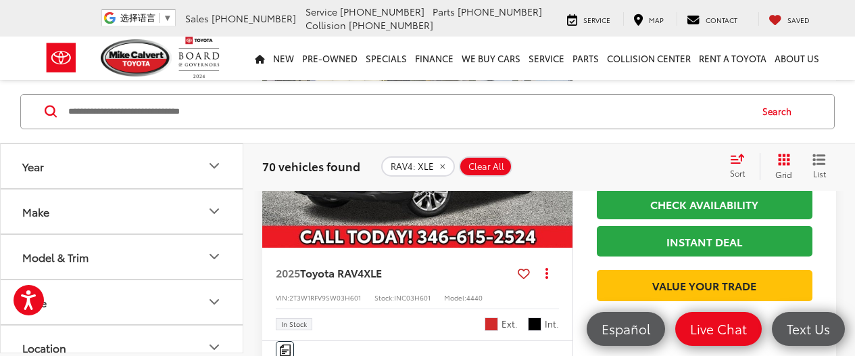
scroll to position [1098, 0]
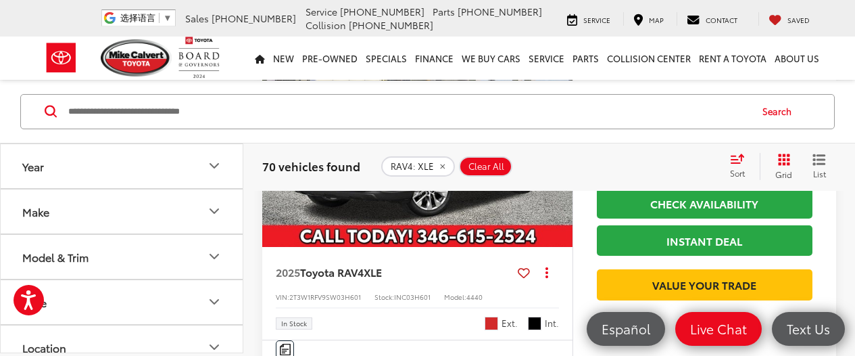
click at [444, 242] on img "2025 Toyota RAV4 XLE 0" at bounding box center [418, 131] width 312 height 234
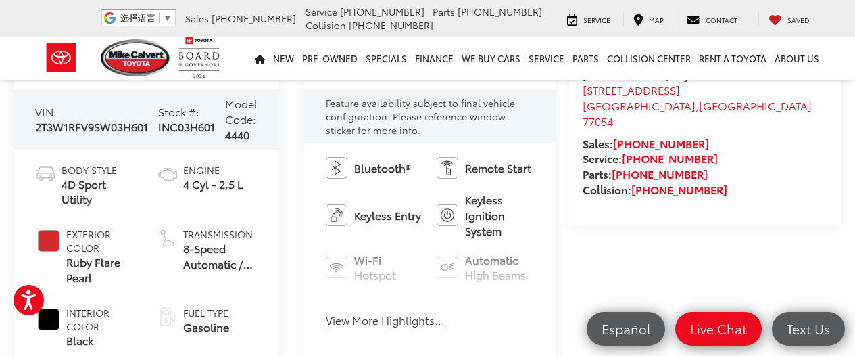
scroll to position [482, 0]
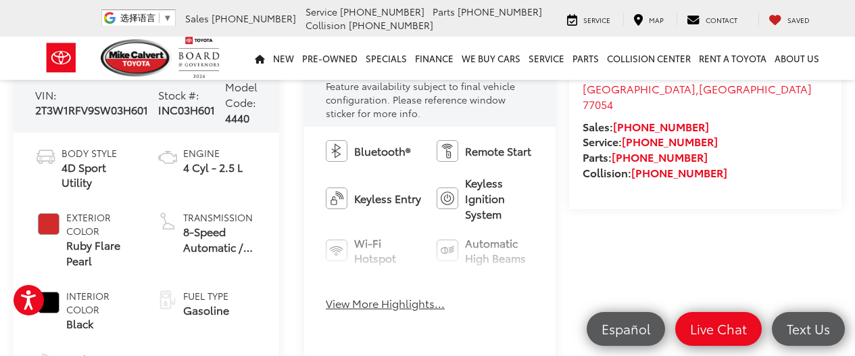
click at [410, 303] on button "View More Highlights..." at bounding box center [385, 303] width 119 height 16
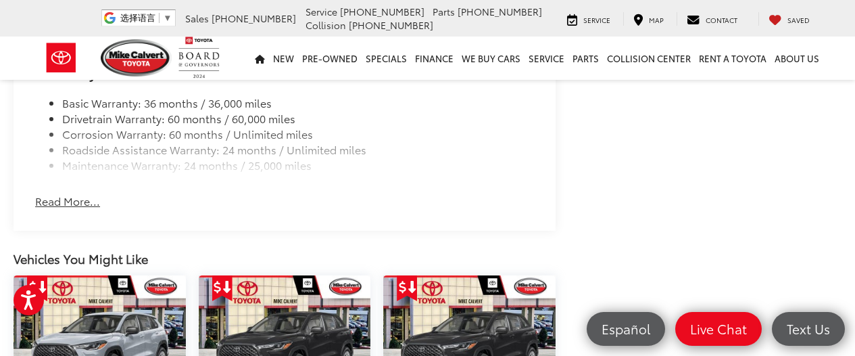
scroll to position [1538, 0]
click at [72, 201] on button "Read More..." at bounding box center [67, 201] width 65 height 16
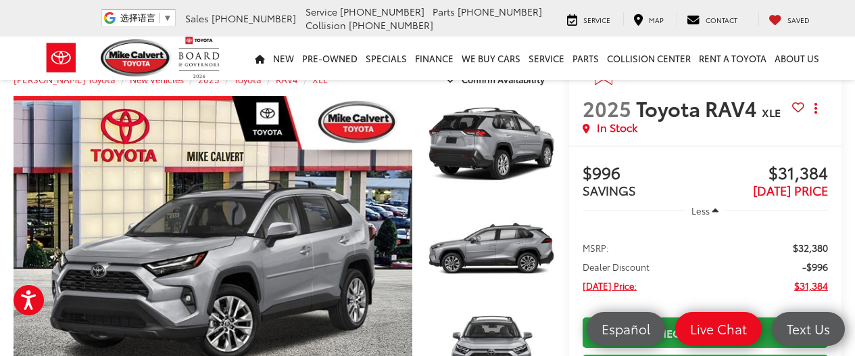
scroll to position [0, 0]
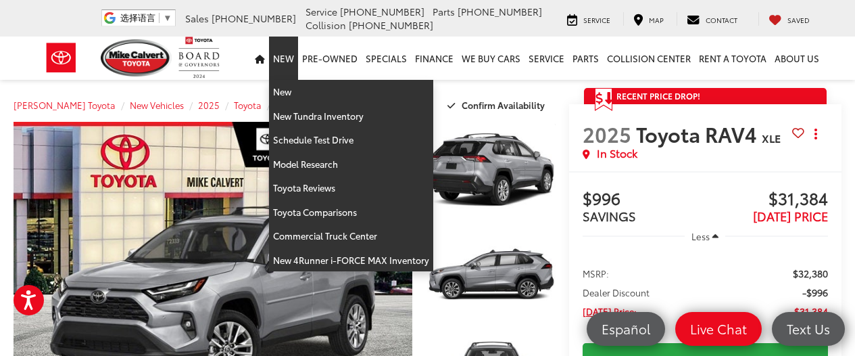
click at [288, 56] on link "New" at bounding box center [283, 58] width 29 height 43
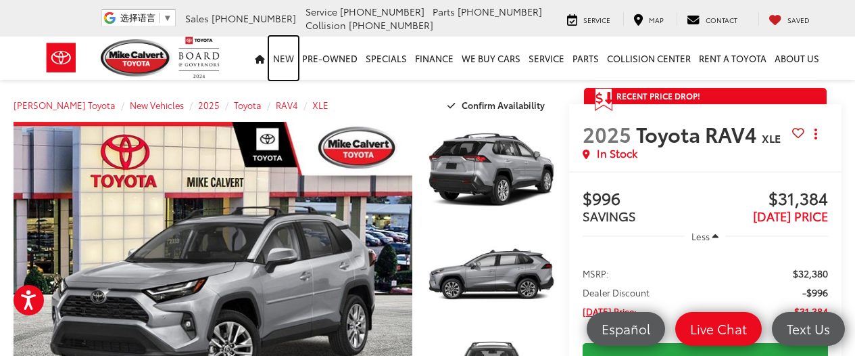
click at [288, 56] on link "New" at bounding box center [283, 58] width 29 height 43
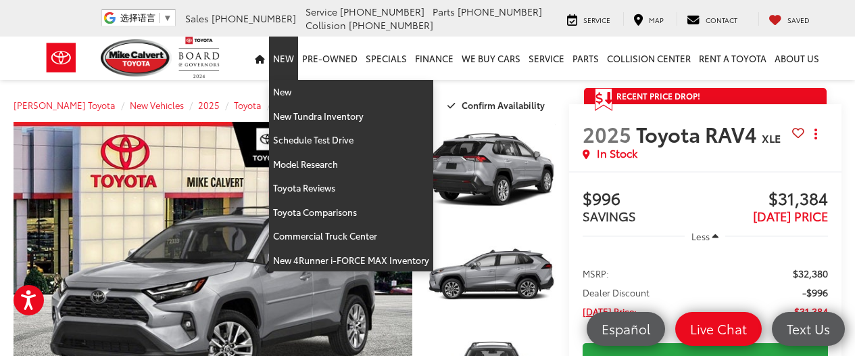
click at [288, 54] on link "New" at bounding box center [283, 58] width 29 height 43
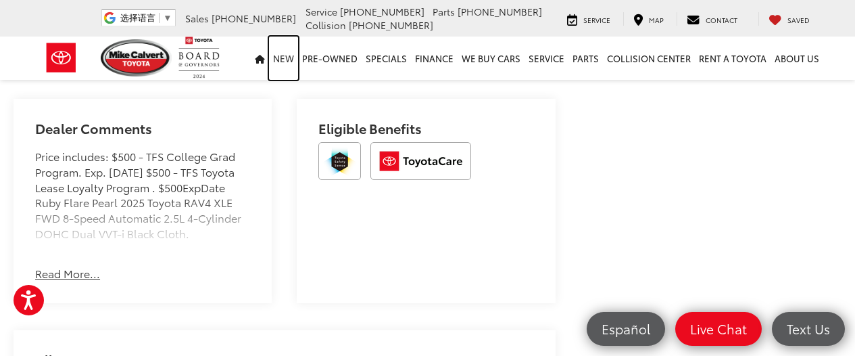
scroll to position [938, 0]
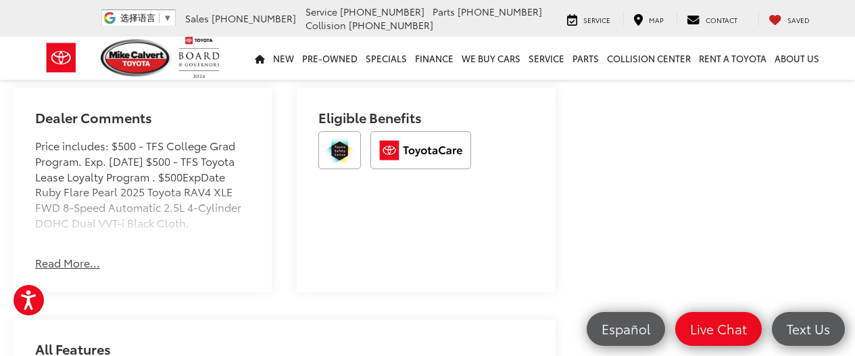
click at [74, 264] on button "Read More..." at bounding box center [67, 263] width 65 height 16
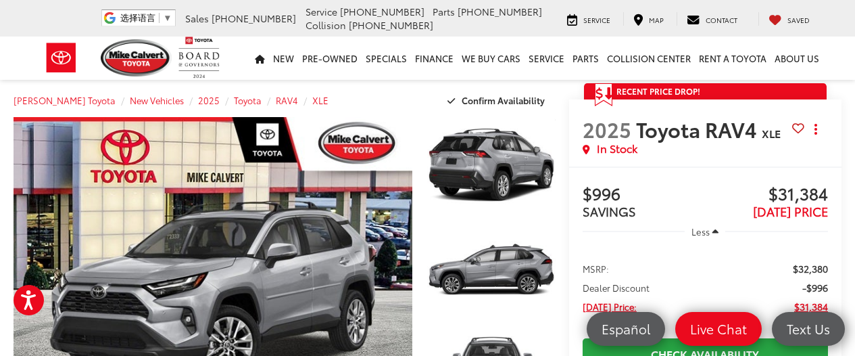
scroll to position [0, 0]
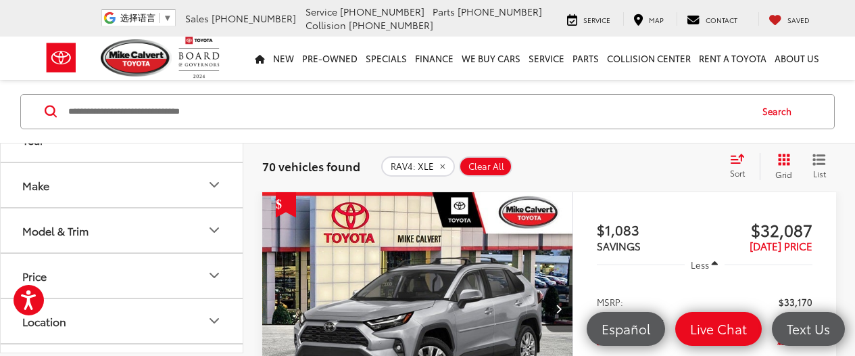
scroll to position [30, 0]
click at [174, 233] on button "Model & Trim" at bounding box center [122, 225] width 243 height 44
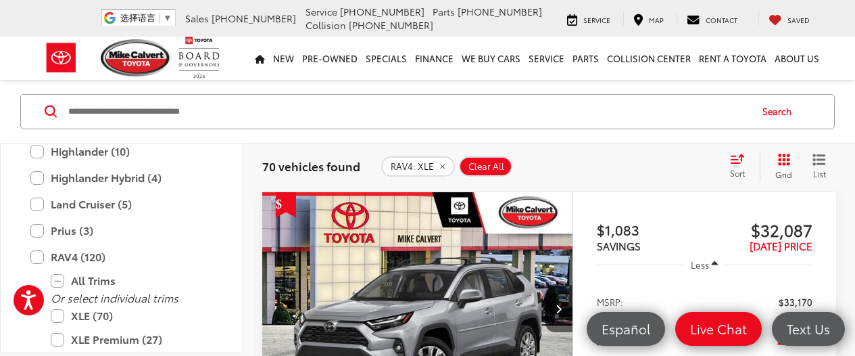
scroll to position [589, 0]
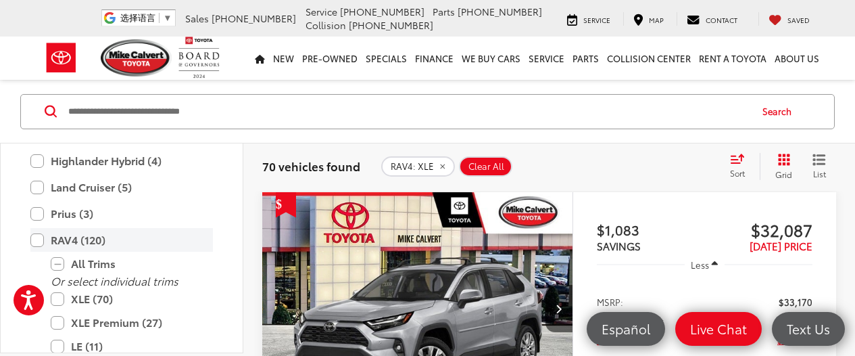
click at [41, 237] on label "RAV4 (120)" at bounding box center [121, 240] width 183 height 24
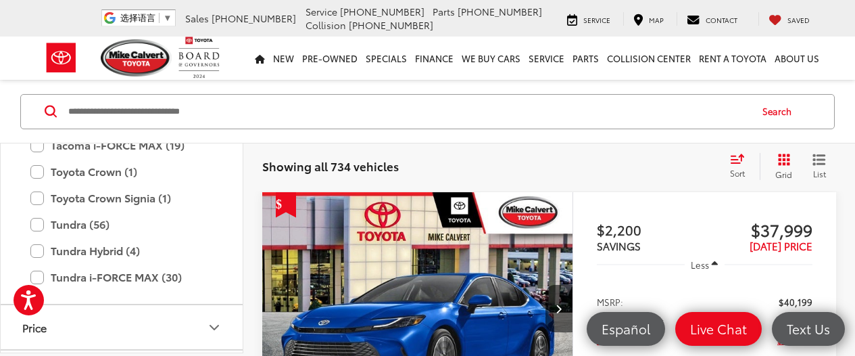
scroll to position [890, 0]
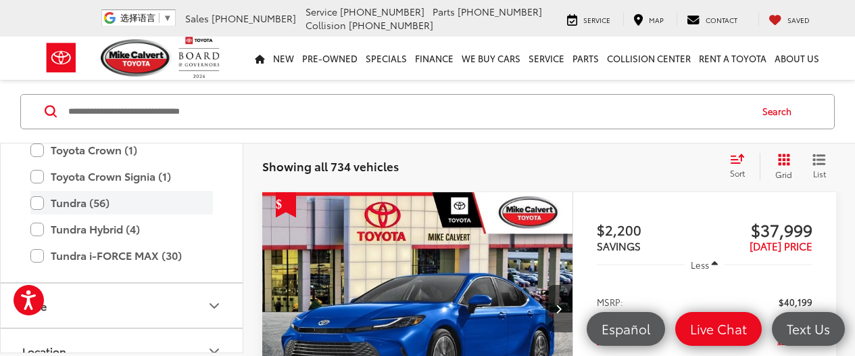
click at [91, 203] on label "Tundra (56)" at bounding box center [121, 203] width 183 height 24
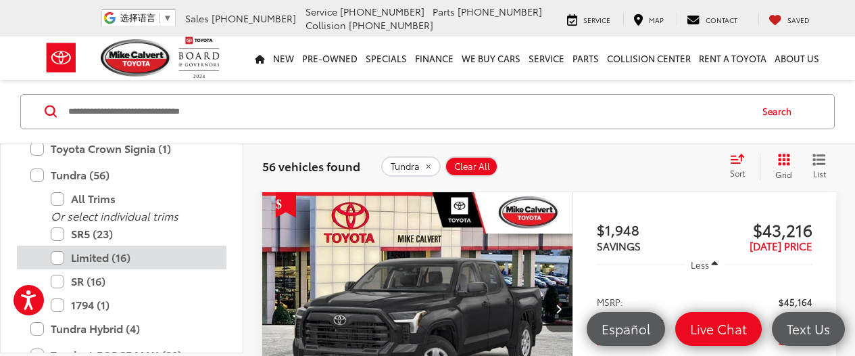
scroll to position [926, 0]
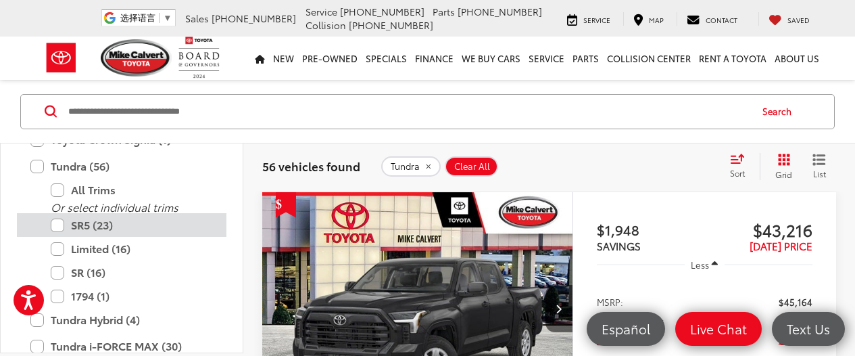
click at [104, 228] on label "SR5 (23)" at bounding box center [132, 225] width 162 height 24
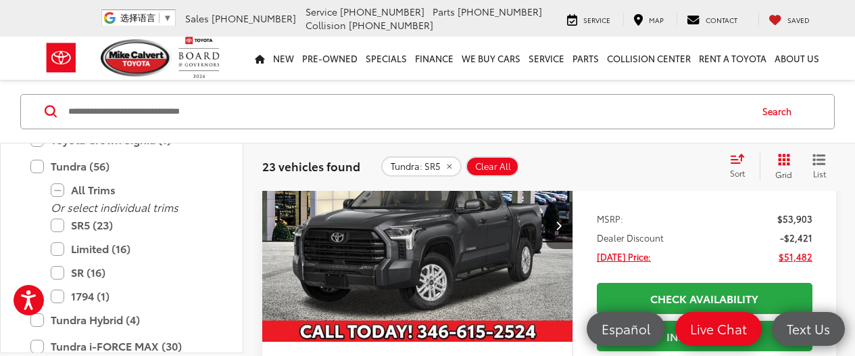
scroll to position [155, 0]
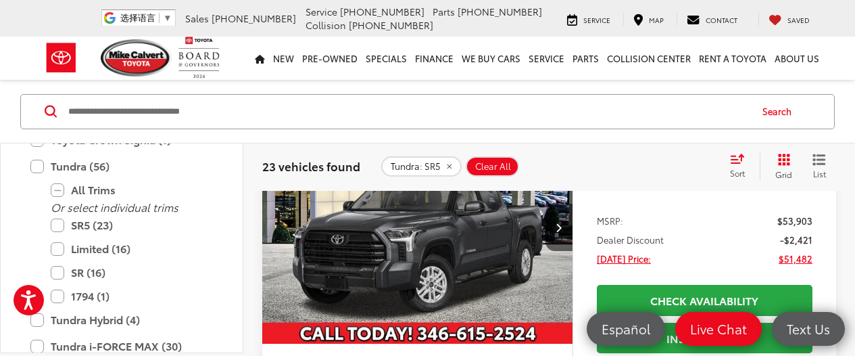
click at [413, 232] on img "2025 Toyota Tundra SR5 0" at bounding box center [418, 228] width 312 height 234
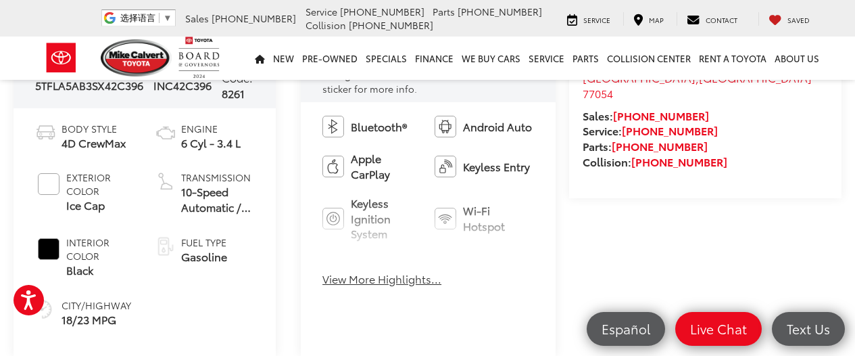
scroll to position [508, 0]
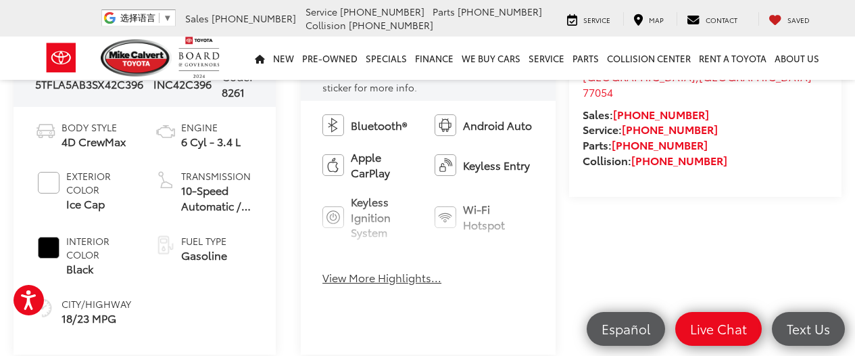
click at [381, 272] on button "View More Highlights..." at bounding box center [381, 278] width 119 height 16
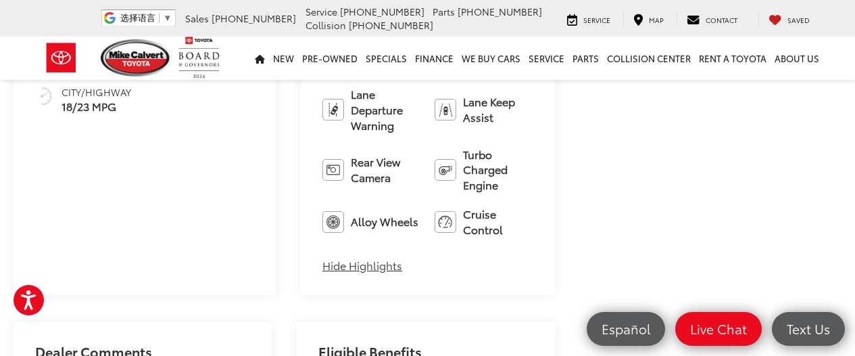
scroll to position [721, 0]
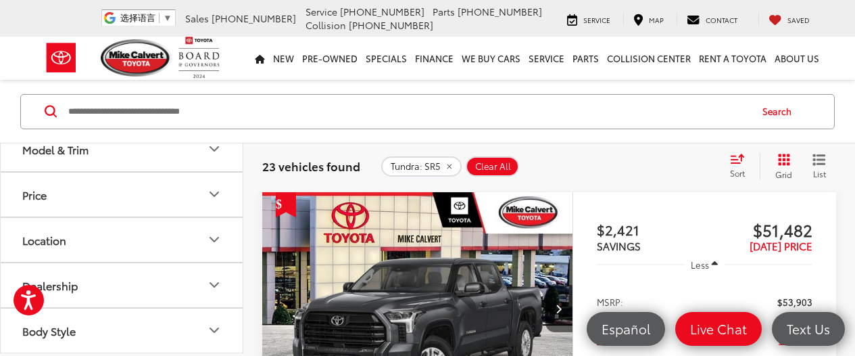
scroll to position [109, 0]
click at [186, 158] on button "Model & Trim" at bounding box center [122, 147] width 243 height 44
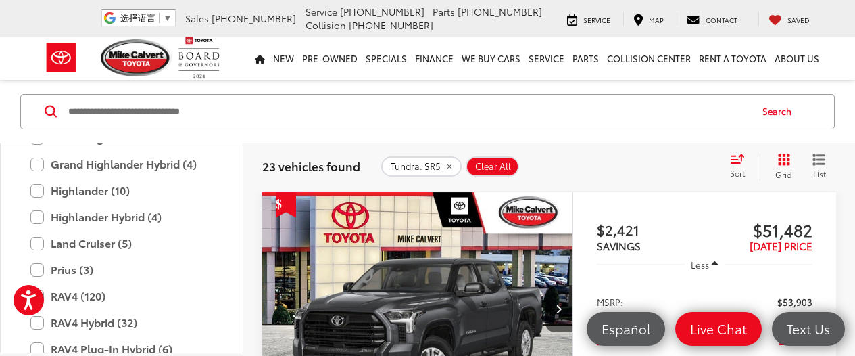
scroll to position [534, 0]
click at [37, 240] on label "Land Cruiser (5)" at bounding box center [121, 242] width 183 height 24
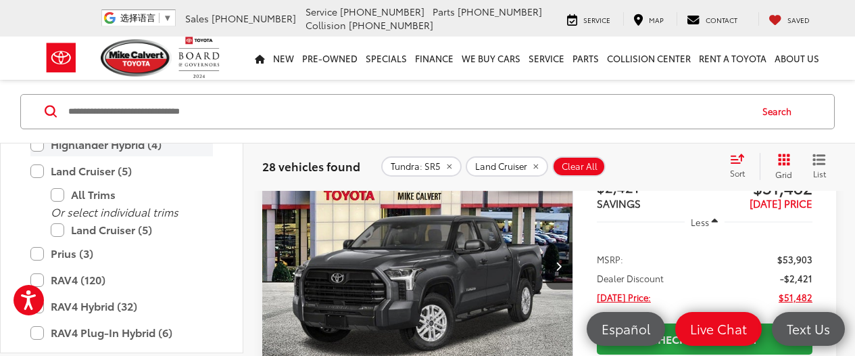
scroll to position [606, 0]
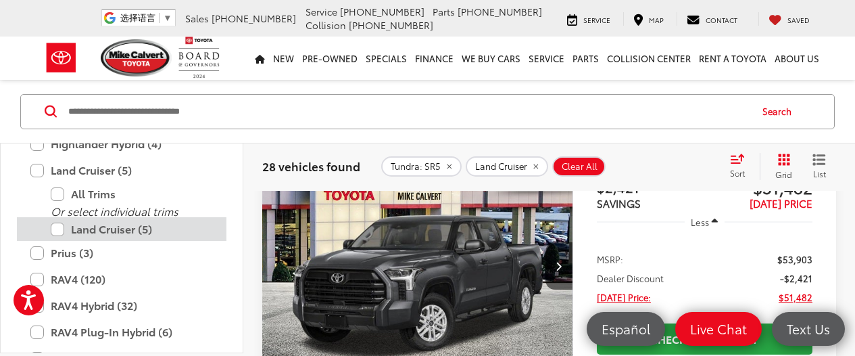
click at [59, 228] on label "Land Cruiser (5)" at bounding box center [132, 229] width 162 height 24
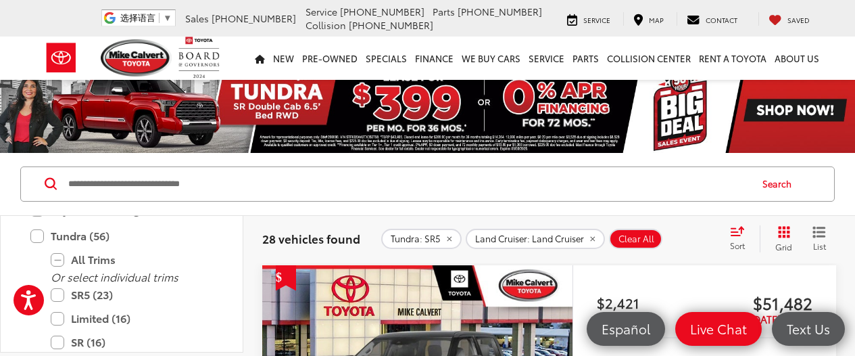
scroll to position [931, 0]
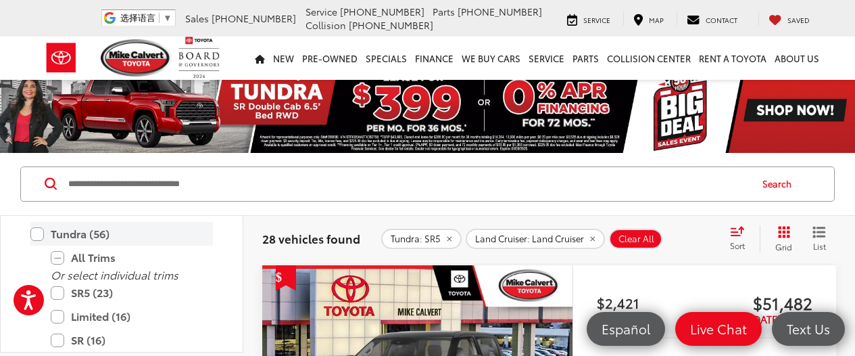
click at [37, 233] on label "Tundra (56)" at bounding box center [121, 234] width 183 height 24
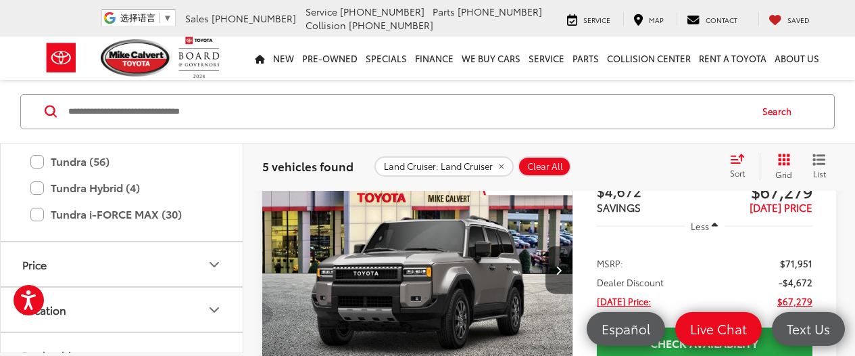
scroll to position [115, 0]
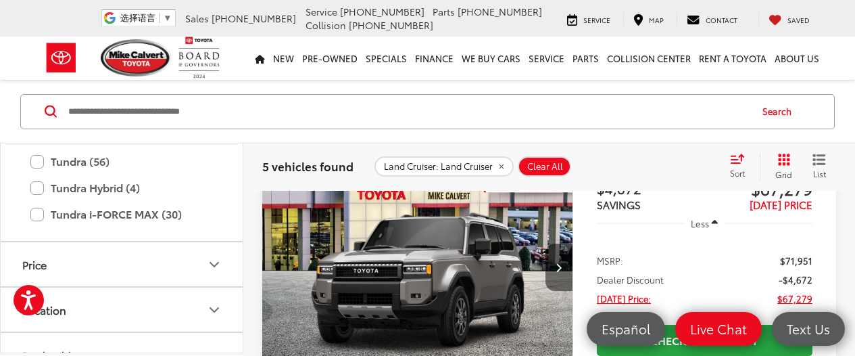
click at [554, 266] on button "Next image" at bounding box center [559, 266] width 27 height 47
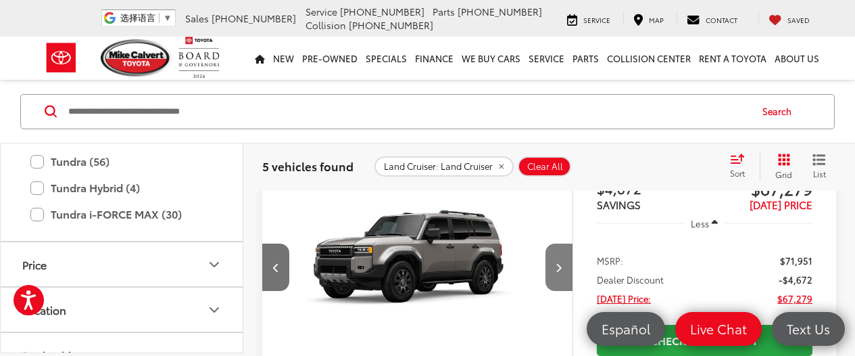
click at [554, 266] on button "Next image" at bounding box center [559, 266] width 27 height 47
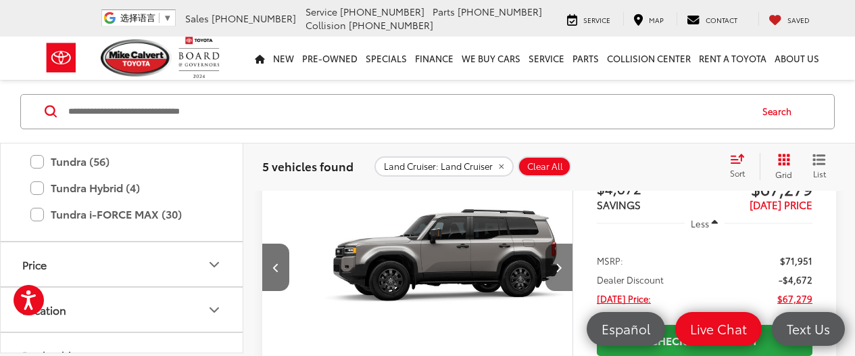
scroll to position [0, 625]
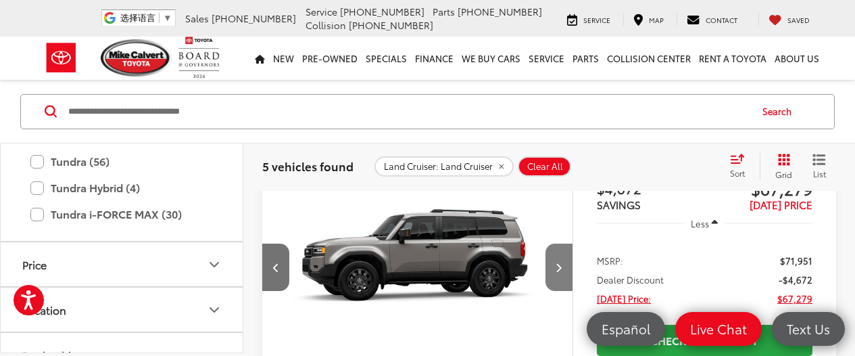
click at [554, 266] on button "Next image" at bounding box center [559, 266] width 27 height 47
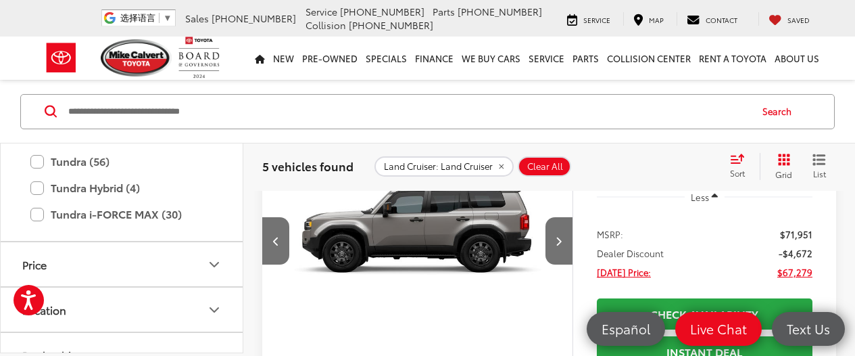
scroll to position [144, 0]
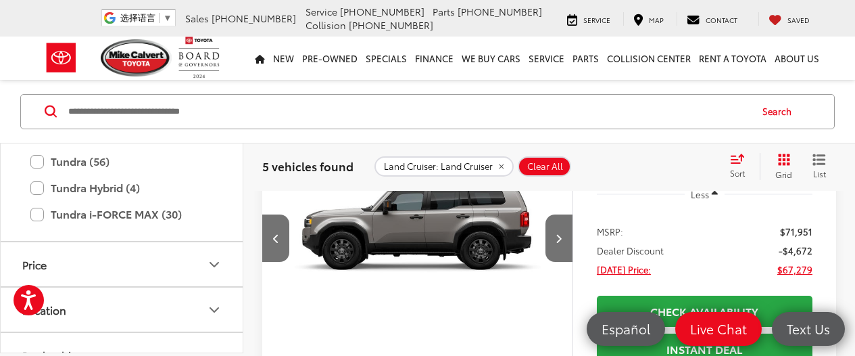
click at [464, 232] on img "2025 Toyota Land Cruiser Land Cruiser 3" at bounding box center [418, 239] width 312 height 234
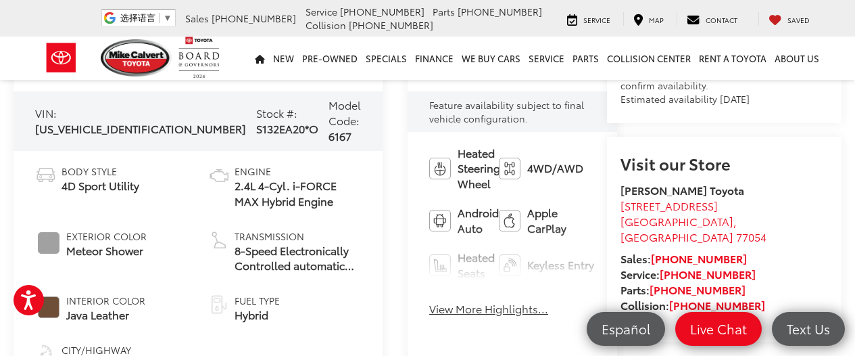
scroll to position [486, 0]
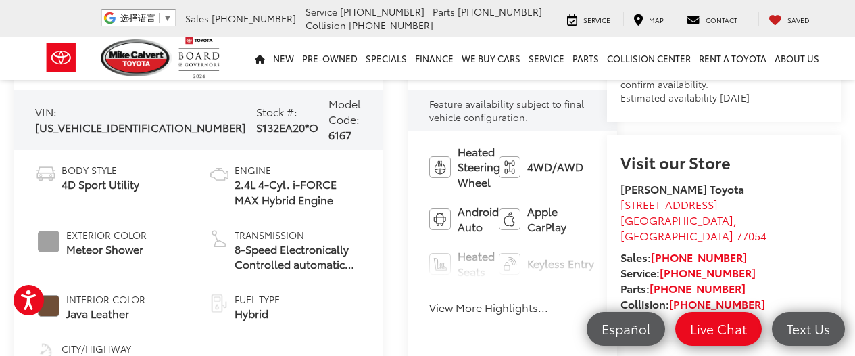
click at [429, 299] on button "View More Highlights..." at bounding box center [488, 307] width 119 height 16
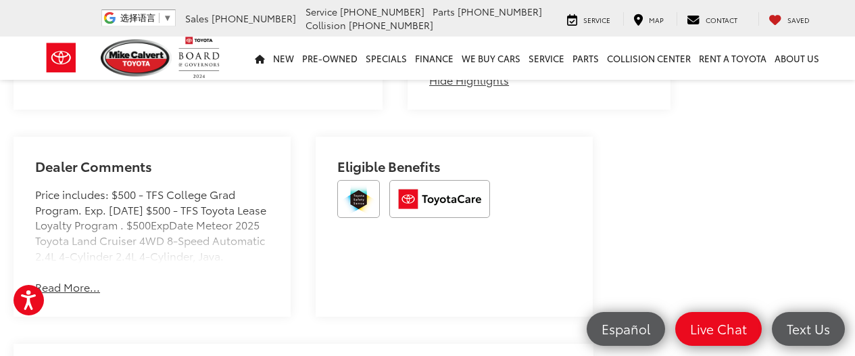
scroll to position [1057, 0]
click at [60, 278] on button "Read More..." at bounding box center [67, 286] width 65 height 16
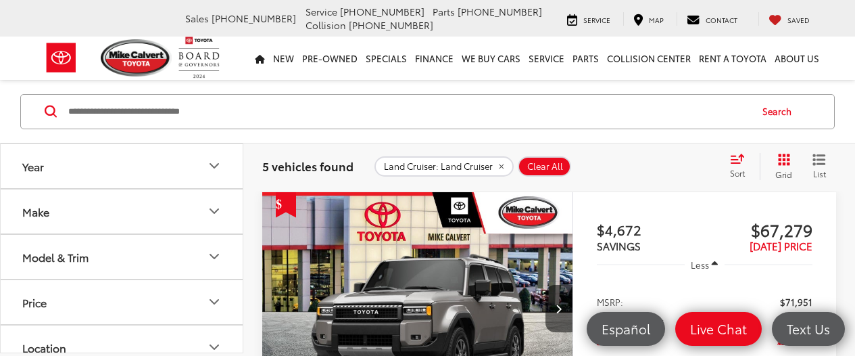
click at [137, 249] on button "Model & Trim" at bounding box center [122, 256] width 243 height 44
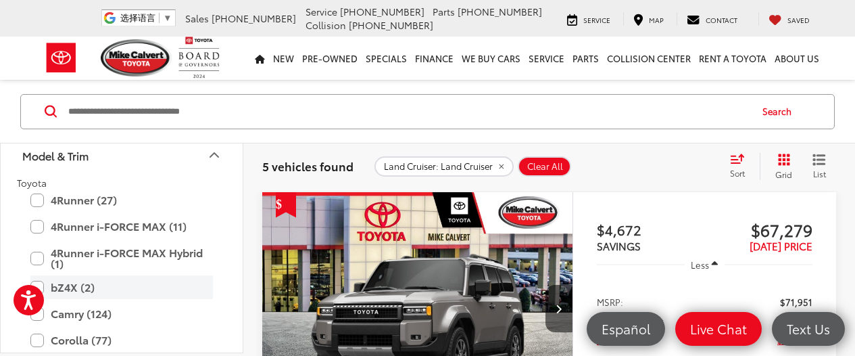
scroll to position [109, 0]
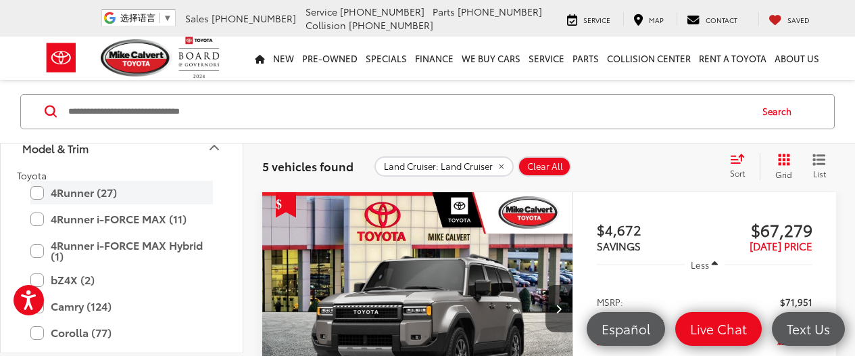
click at [39, 191] on label "4Runner (27)" at bounding box center [121, 192] width 183 height 24
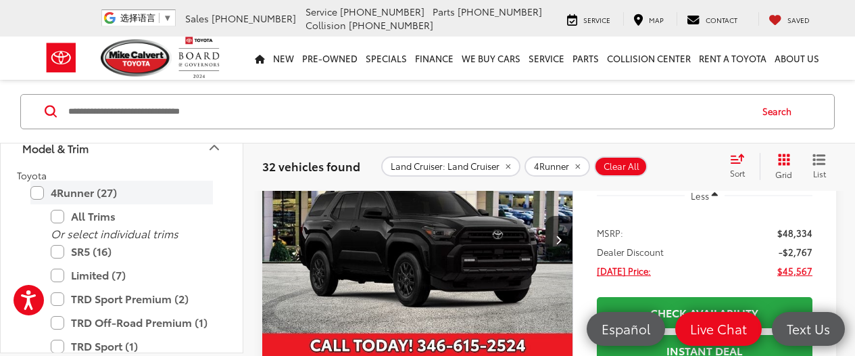
scroll to position [149, 0]
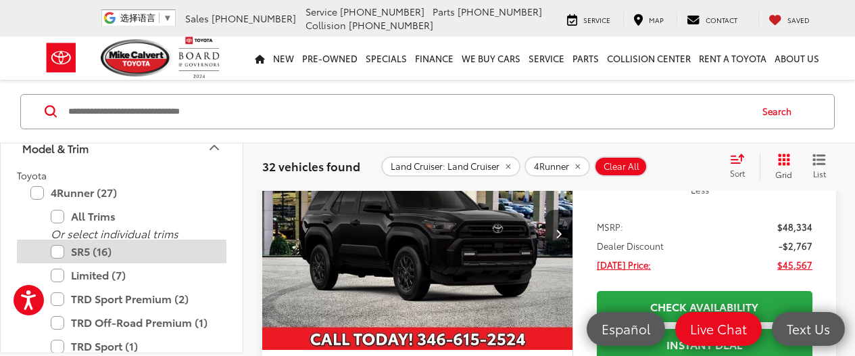
click at [60, 251] on label "SR5 (16)" at bounding box center [132, 251] width 162 height 24
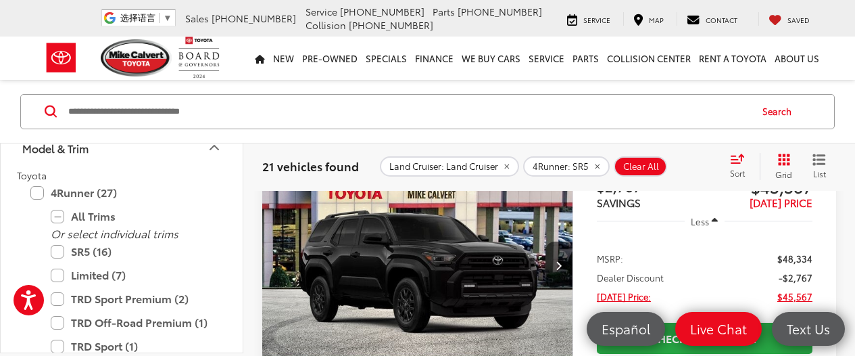
scroll to position [118, 0]
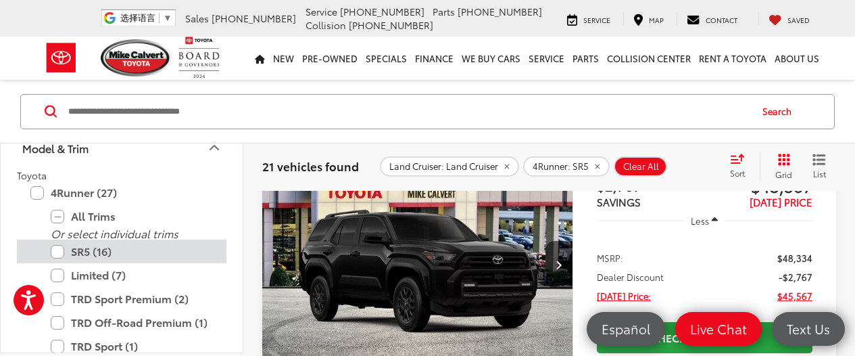
click at [60, 253] on label "SR5 (16)" at bounding box center [132, 251] width 162 height 24
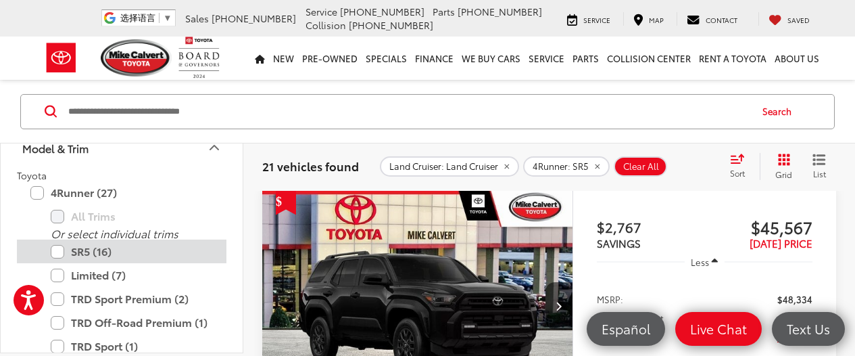
scroll to position [74, 0]
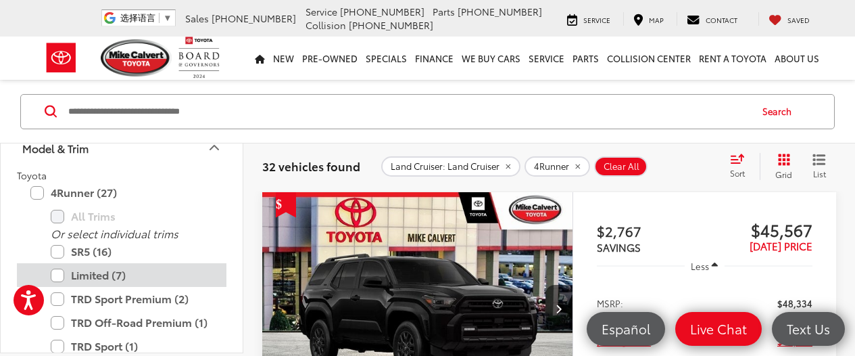
click at [57, 270] on label "Limited (7)" at bounding box center [132, 275] width 162 height 24
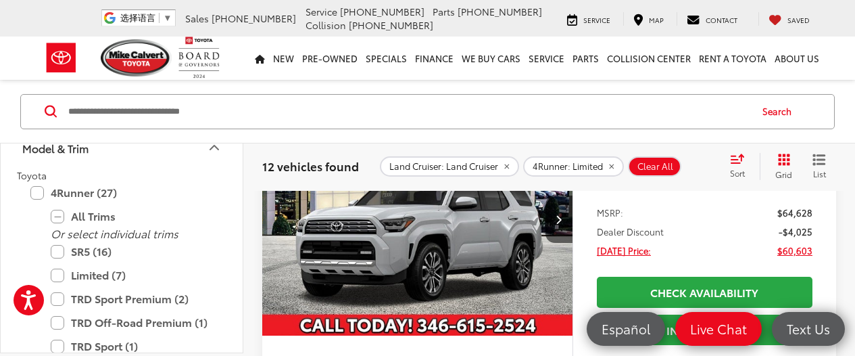
scroll to position [147, 0]
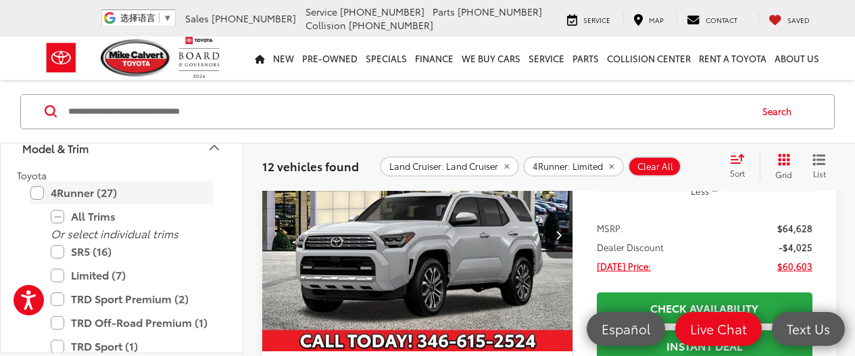
click at [34, 191] on label "4Runner (27)" at bounding box center [121, 192] width 183 height 24
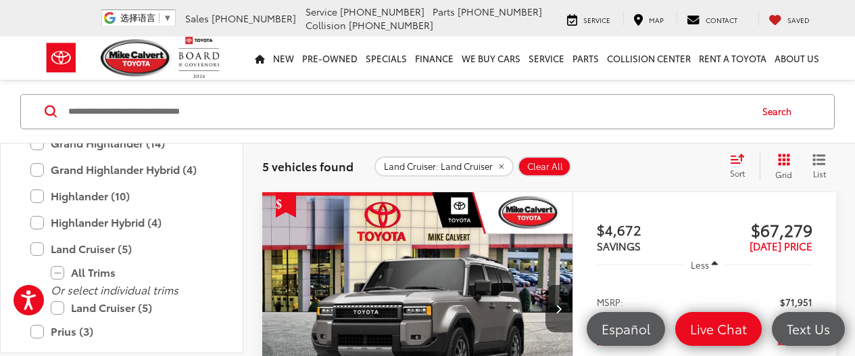
scroll to position [550, 0]
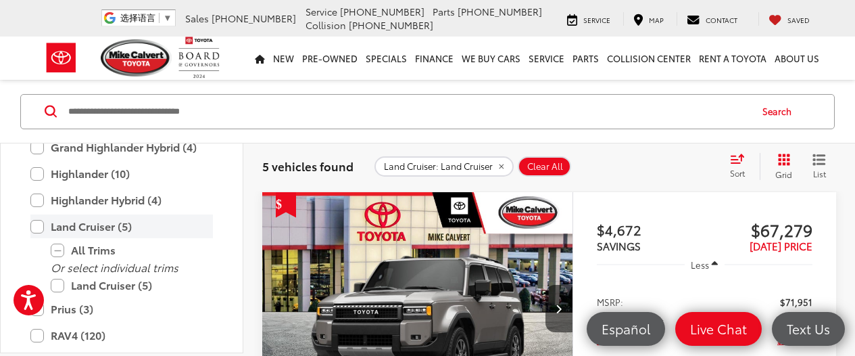
click at [41, 226] on label "Land Cruiser (5)" at bounding box center [121, 226] width 183 height 24
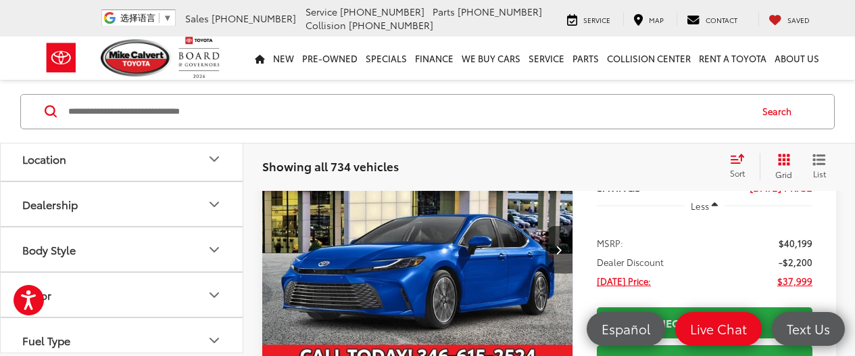
scroll to position [1105, 0]
